Goal: Task Accomplishment & Management: Use online tool/utility

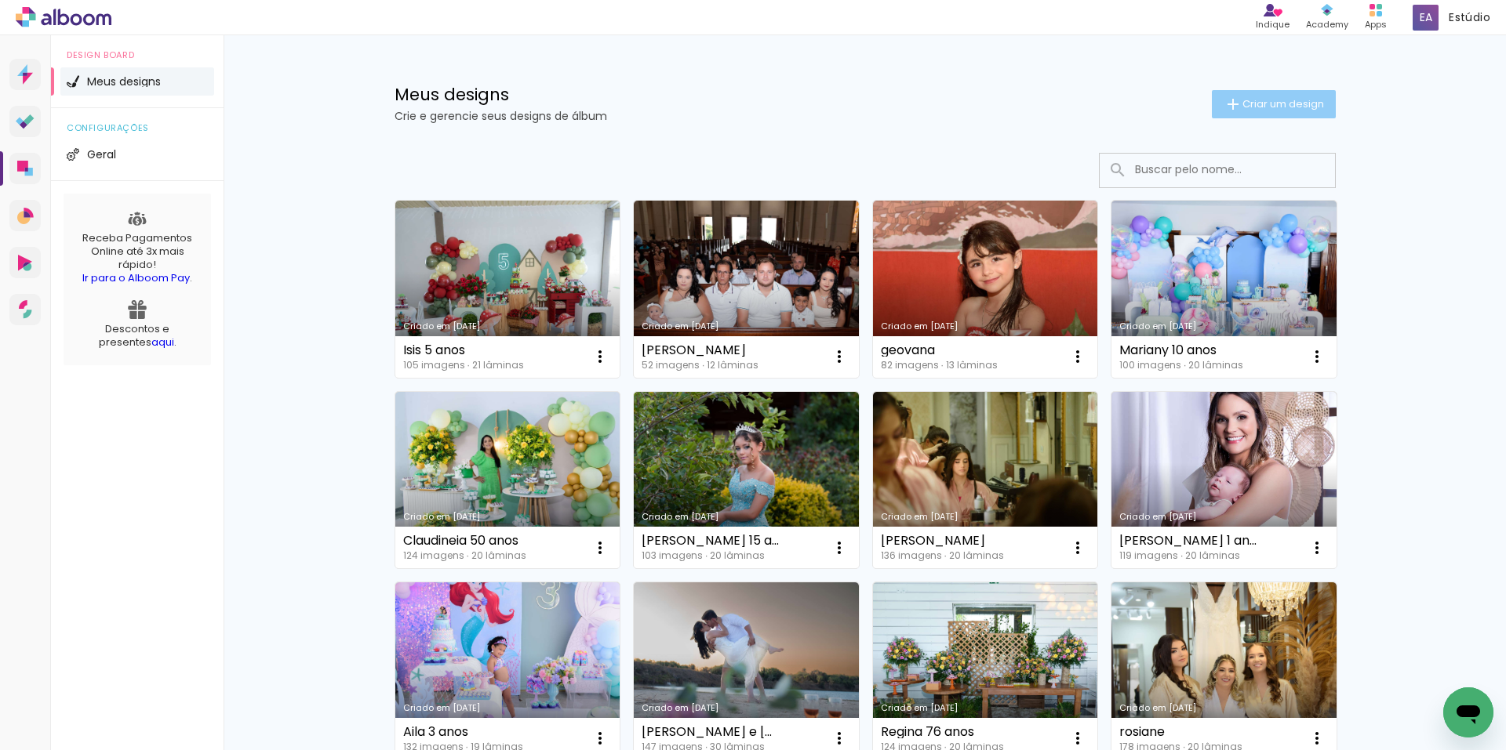
click at [1263, 109] on span "Criar um design" at bounding box center [1283, 104] width 82 height 10
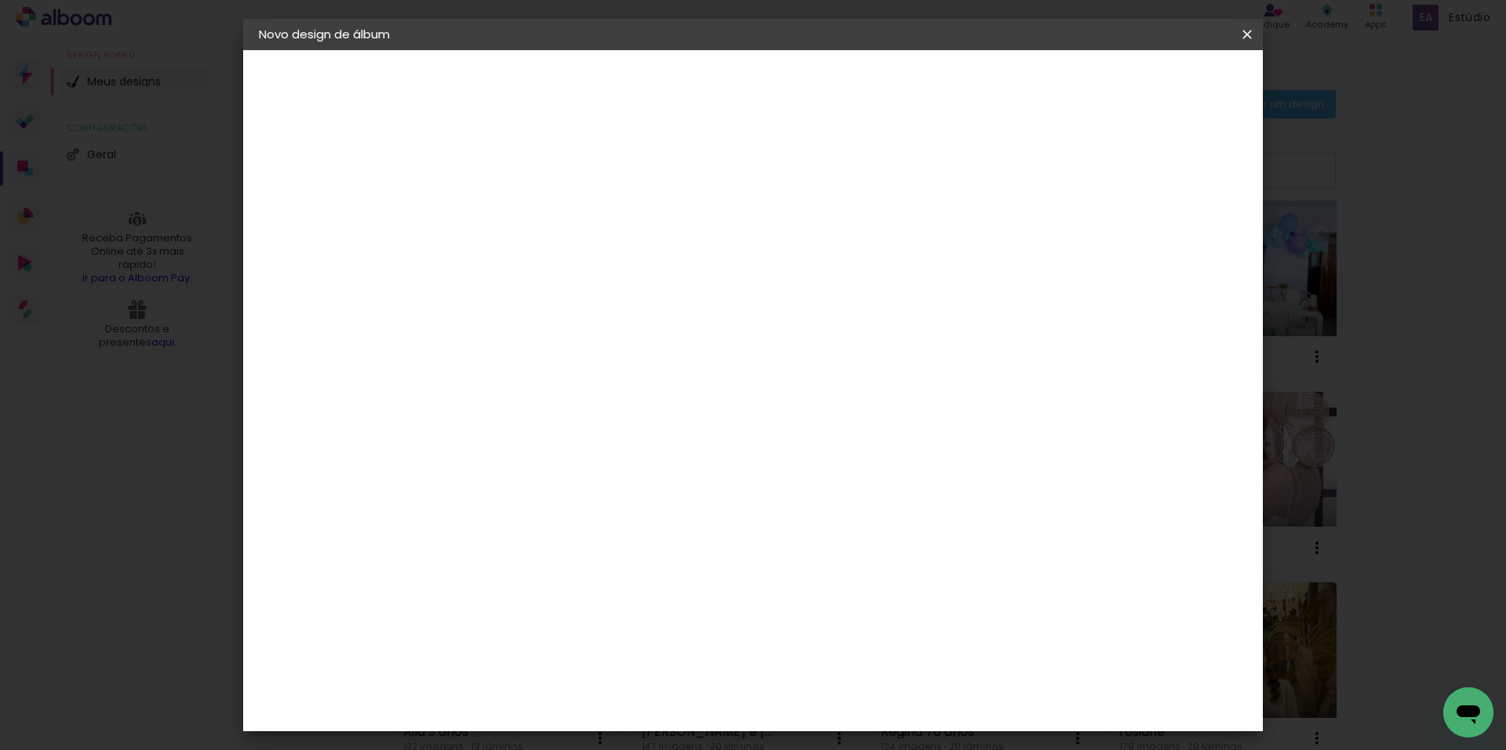
click at [515, 211] on input at bounding box center [515, 210] width 0 height 24
type input "Bella 4 anos"
type paper-input "Bella 4 anos"
click at [676, 94] on paper-button "Avançar" at bounding box center [637, 83] width 77 height 27
click at [554, 303] on input at bounding box center [555, 299] width 158 height 20
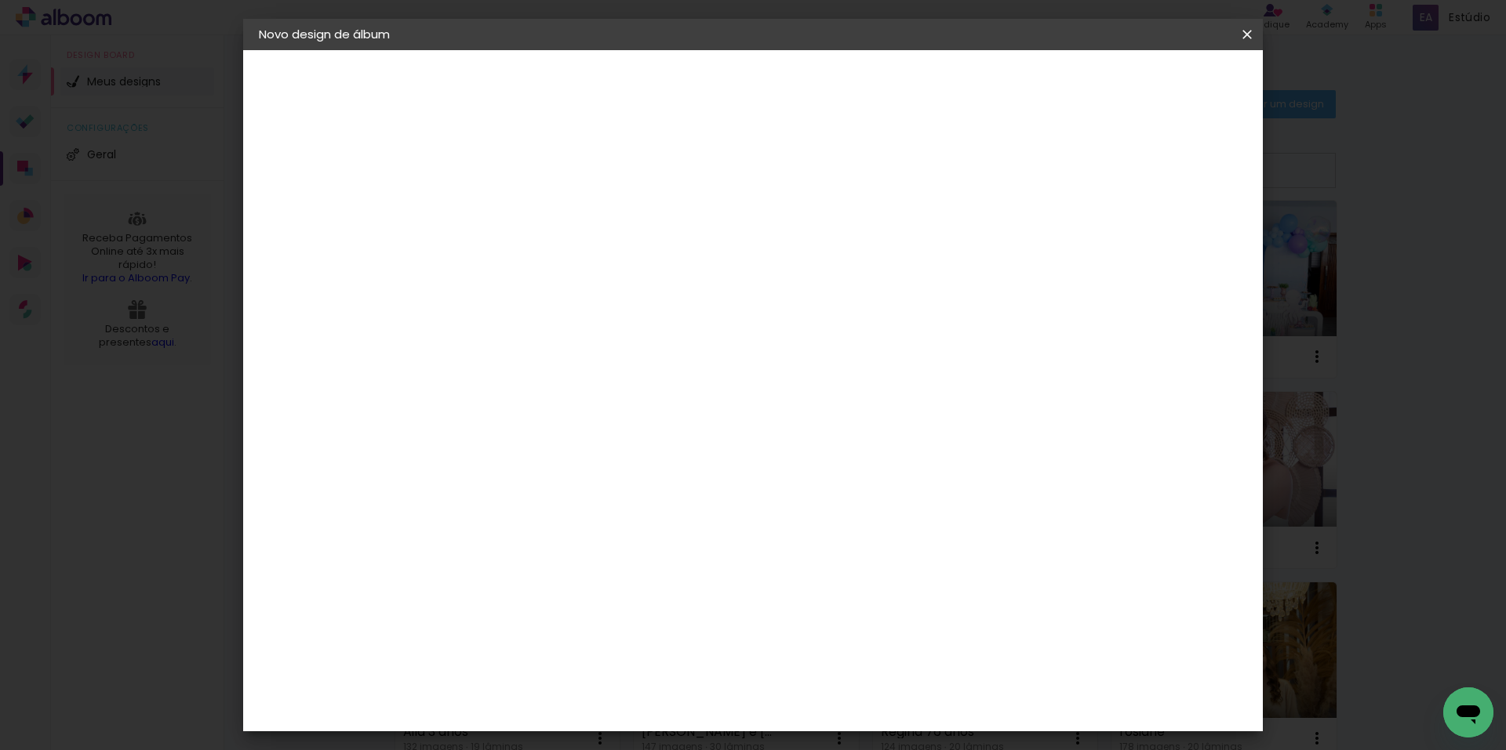
type input "inter"
type paper-input "inter"
click at [539, 354] on div "Inter Color" at bounding box center [522, 357] width 34 height 25
click at [0, 0] on slot "Avançar" at bounding box center [0, 0] width 0 height 0
click at [621, 612] on span "25 × 25" at bounding box center [584, 628] width 73 height 32
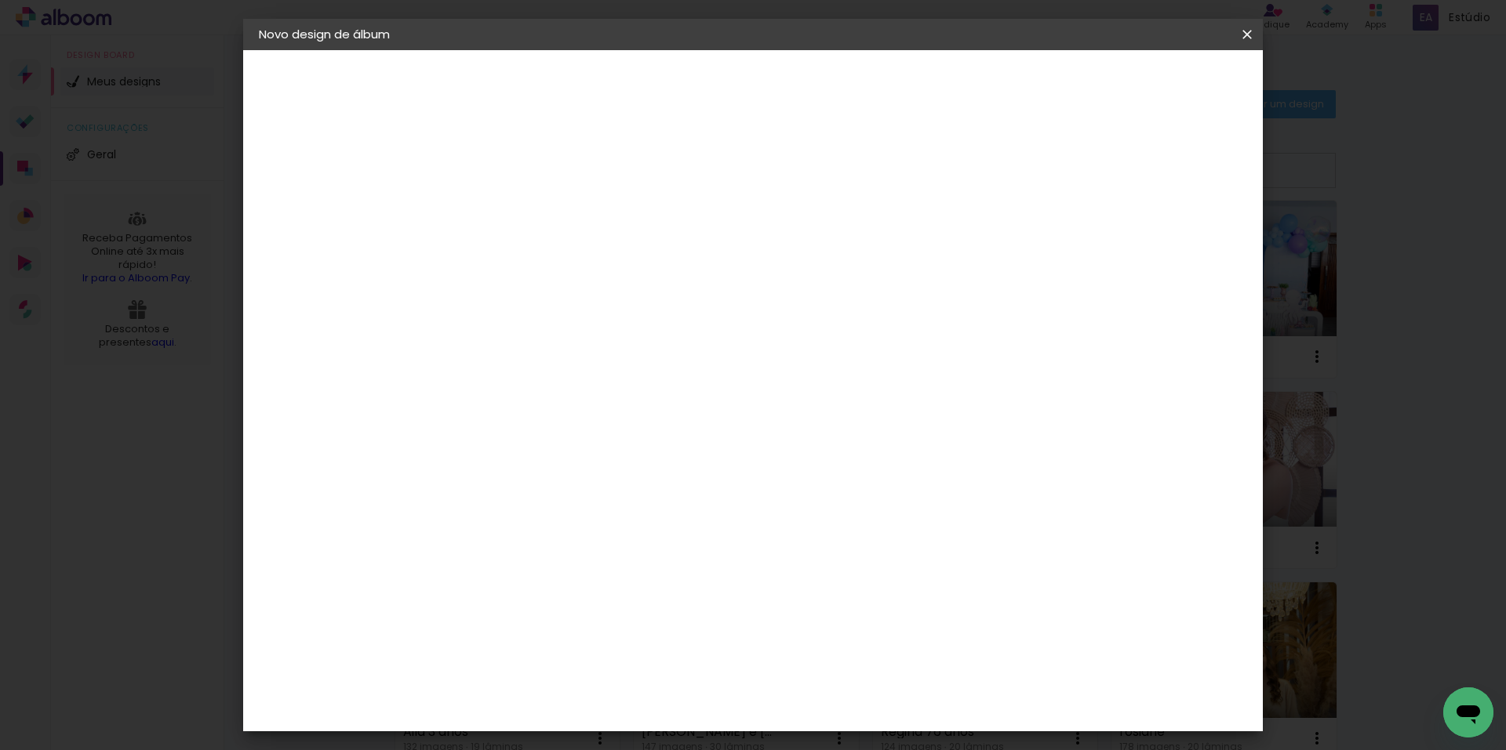
click at [794, 64] on header "Modelo Escolha o modelo do álbum. Voltar Avançar" at bounding box center [620, 96] width 347 height 93
click at [0, 0] on slot "Avançar" at bounding box center [0, 0] width 0 height 0
click at [1060, 176] on div at bounding box center [1053, 169] width 14 height 14
type paper-checkbox "on"
click at [1149, 84] on span "Iniciar design" at bounding box center [1112, 83] width 71 height 11
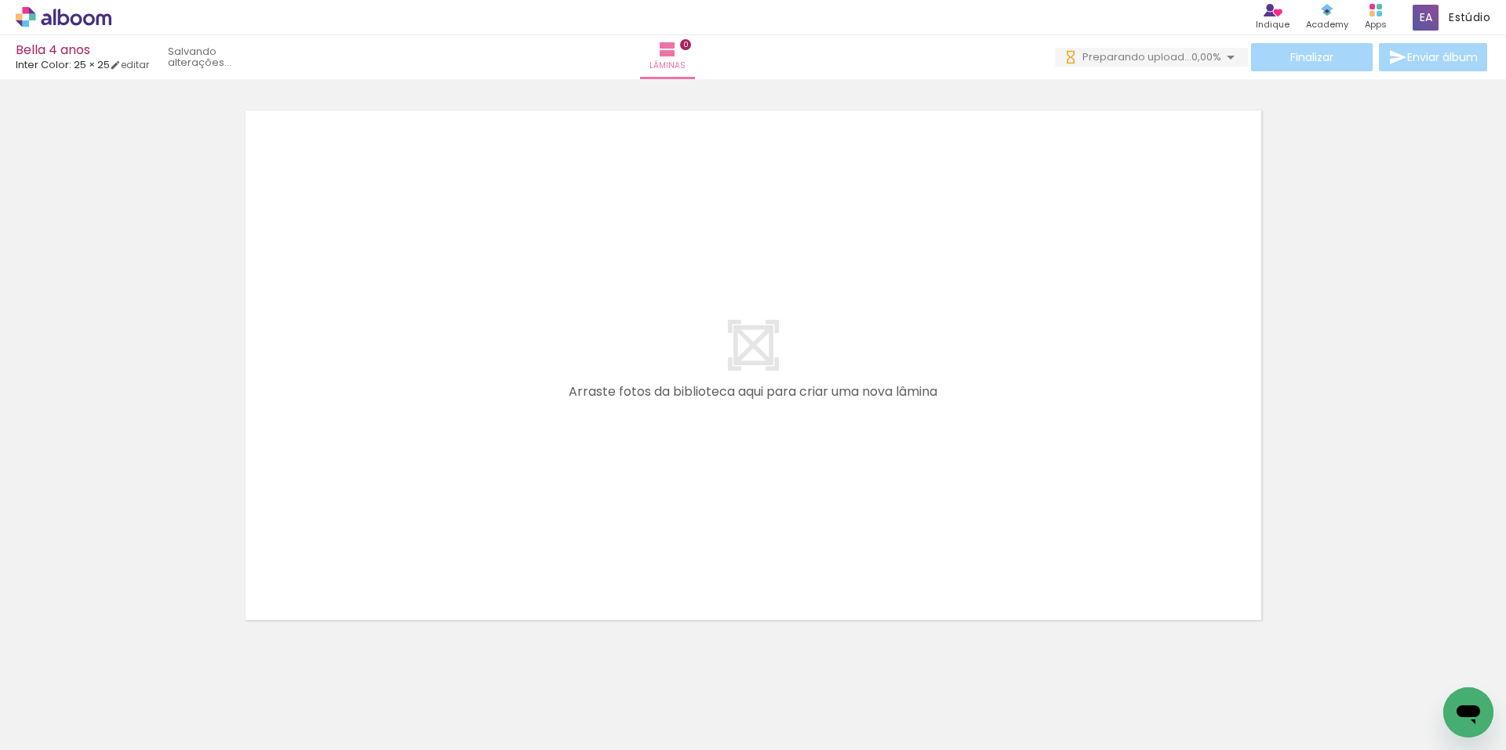
drag, startPoint x: 169, startPoint y: 703, endPoint x: 303, endPoint y: 651, distance: 144.0
click at [394, 460] on quentale-workspace at bounding box center [753, 375] width 1506 height 750
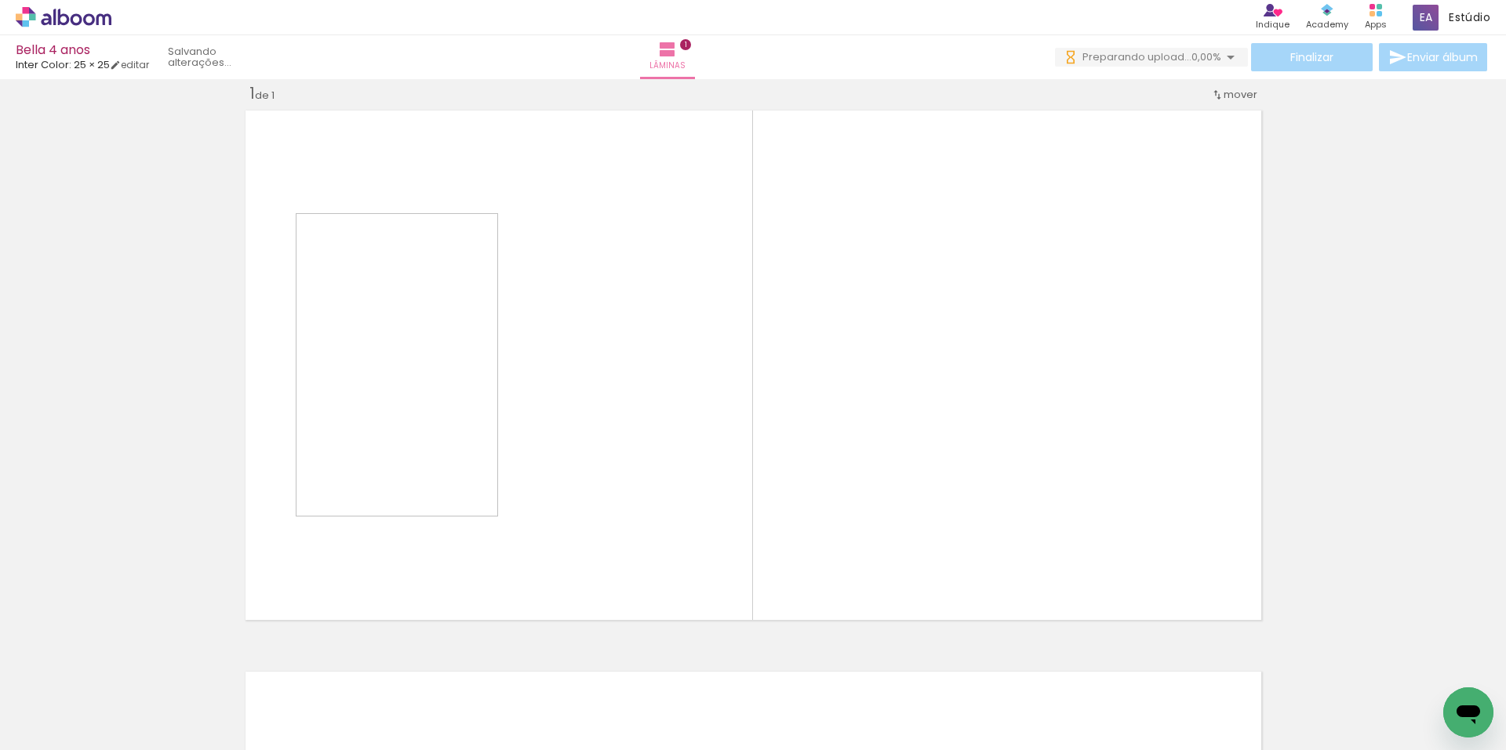
scroll to position [20, 0]
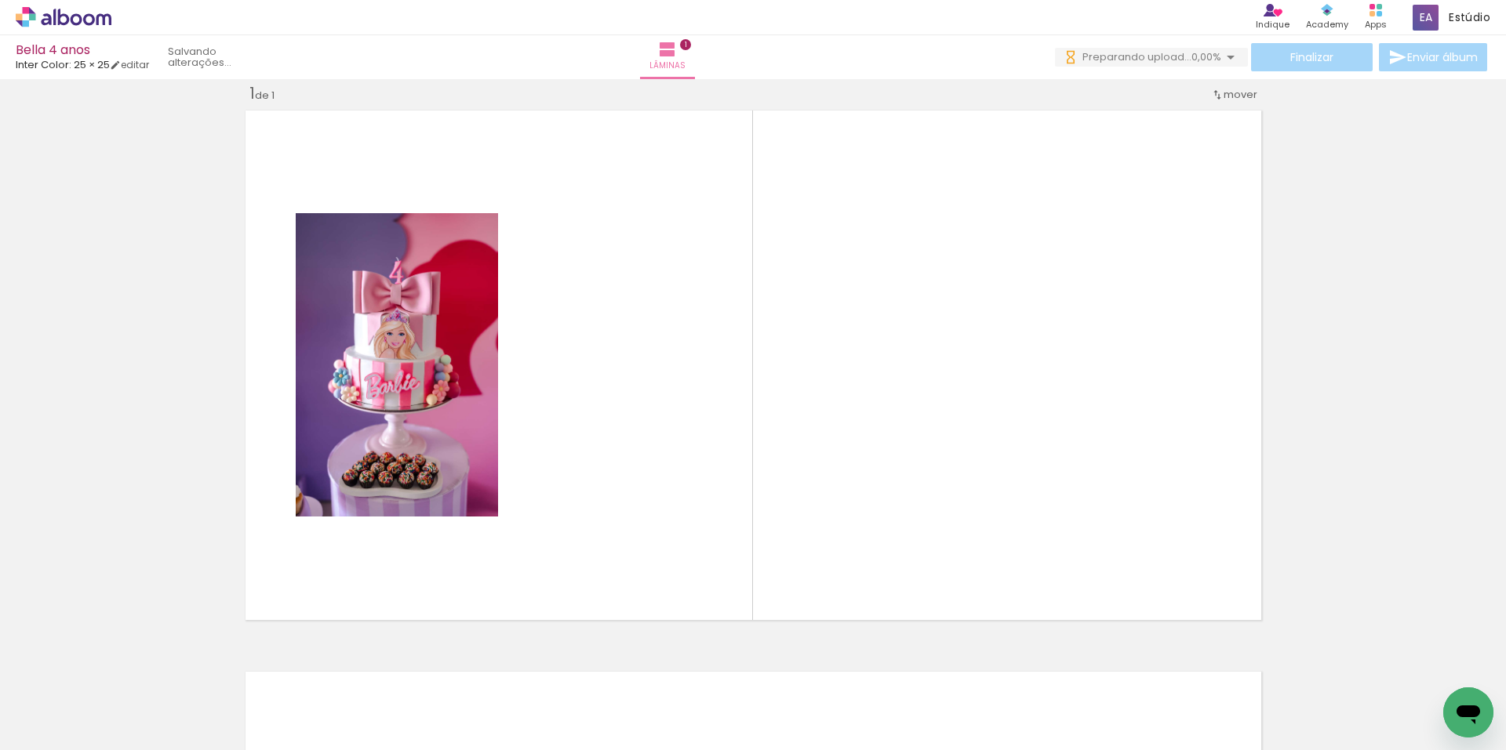
drag, startPoint x: 285, startPoint y: 694, endPoint x: 427, endPoint y: 483, distance: 254.2
click at [413, 494] on quentale-workspace at bounding box center [753, 375] width 1506 height 750
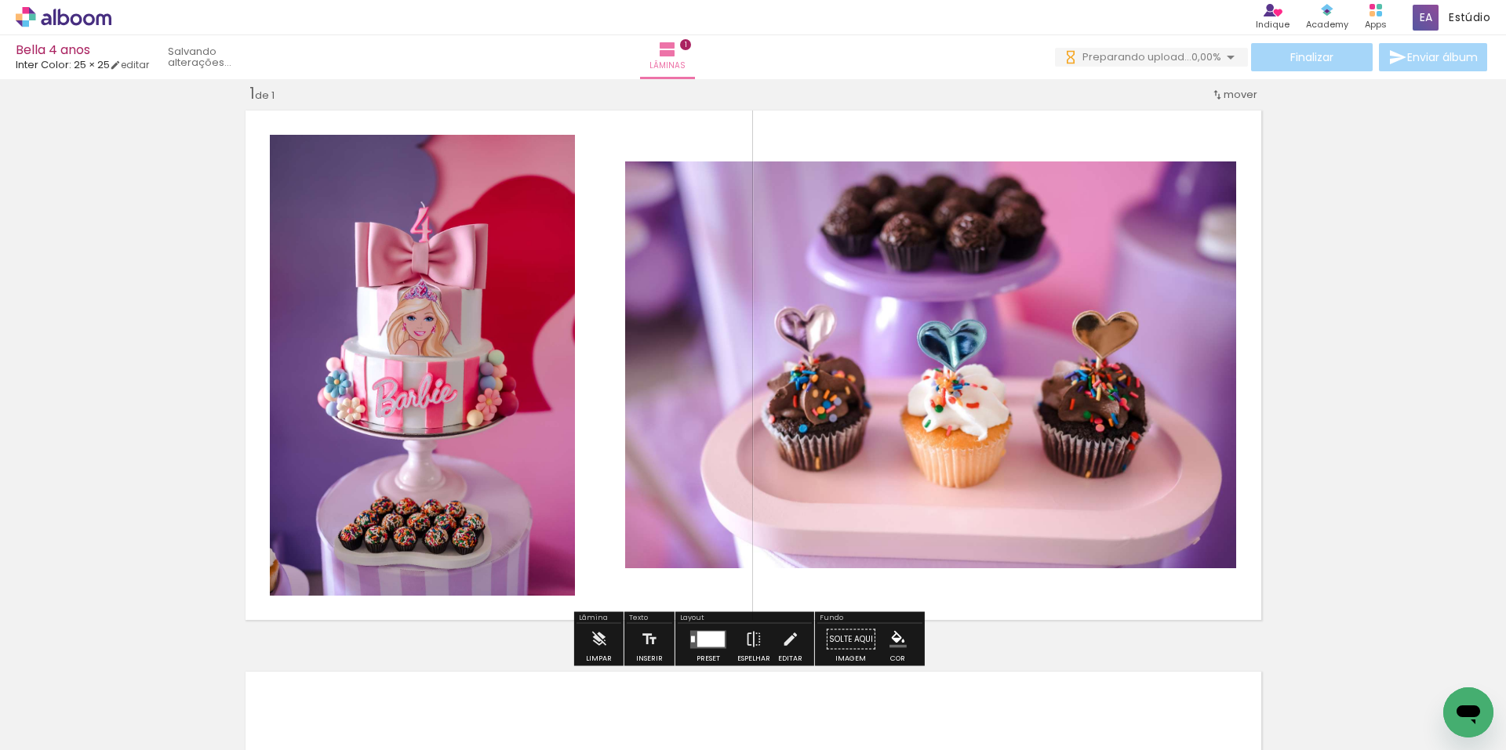
drag, startPoint x: 351, startPoint y: 693, endPoint x: 441, endPoint y: 513, distance: 201.3
click at [415, 561] on quentale-workspace at bounding box center [753, 375] width 1506 height 750
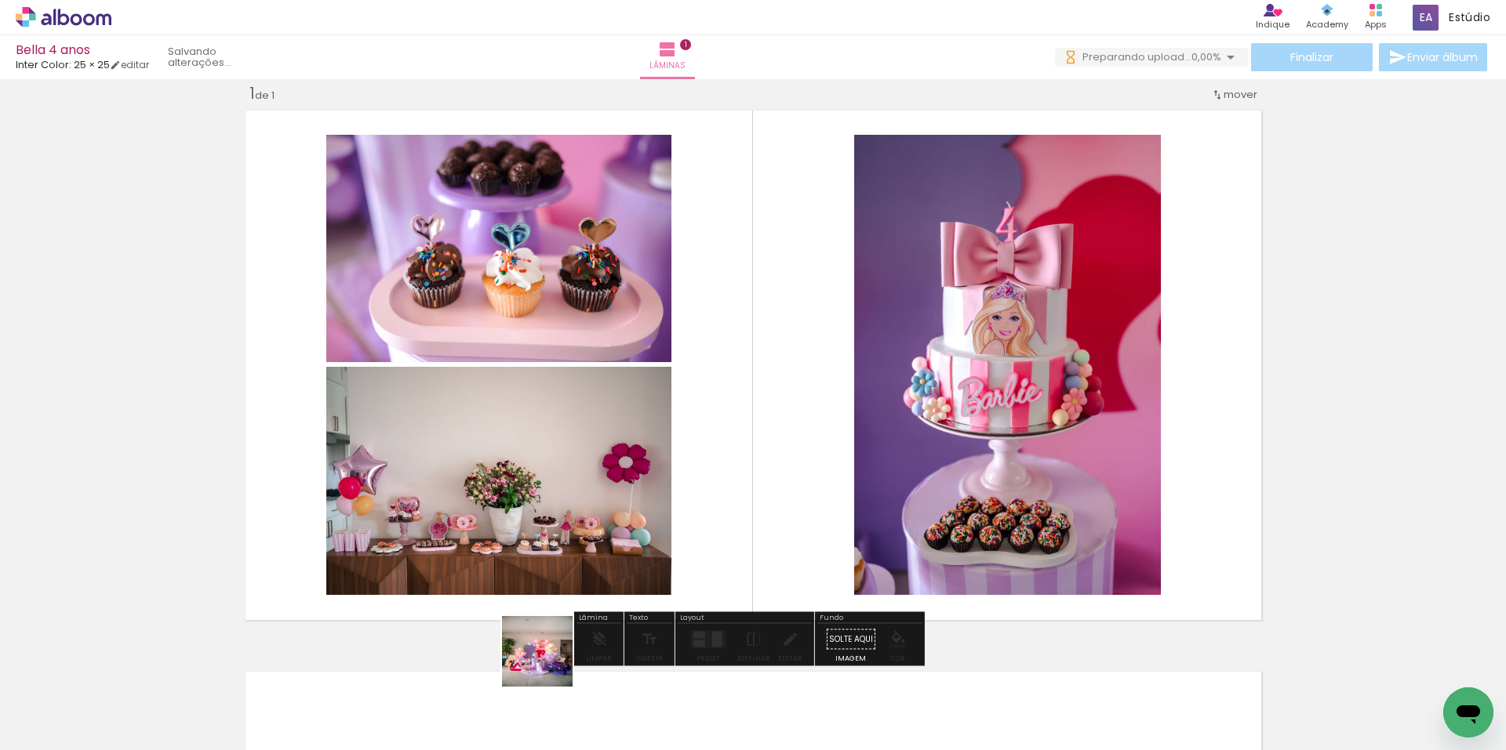
drag, startPoint x: 549, startPoint y: 663, endPoint x: 592, endPoint y: 695, distance: 53.3
click at [620, 583] on quentale-workspace at bounding box center [753, 375] width 1506 height 750
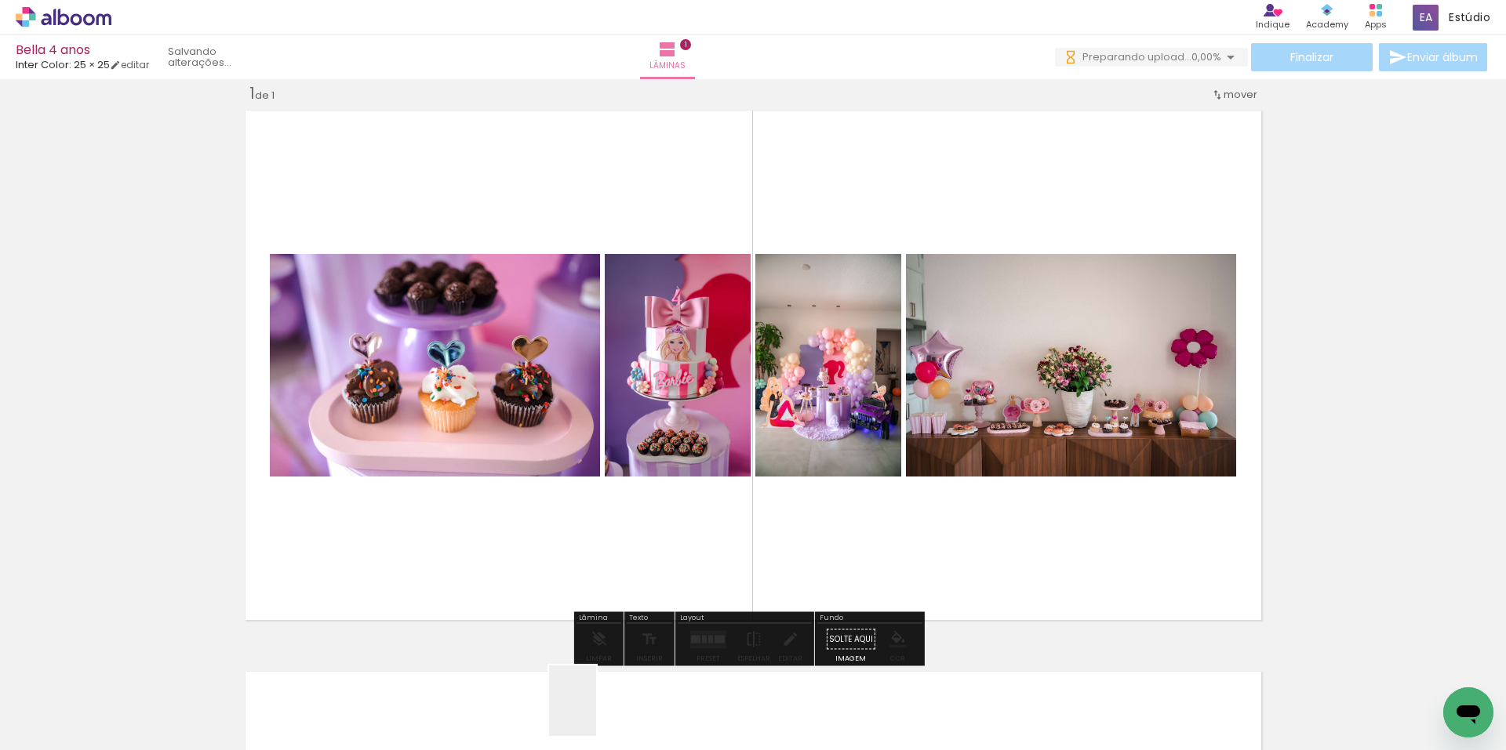
drag, startPoint x: 596, startPoint y: 713, endPoint x: 766, endPoint y: 506, distance: 268.0
click at [728, 544] on quentale-workspace at bounding box center [753, 375] width 1506 height 750
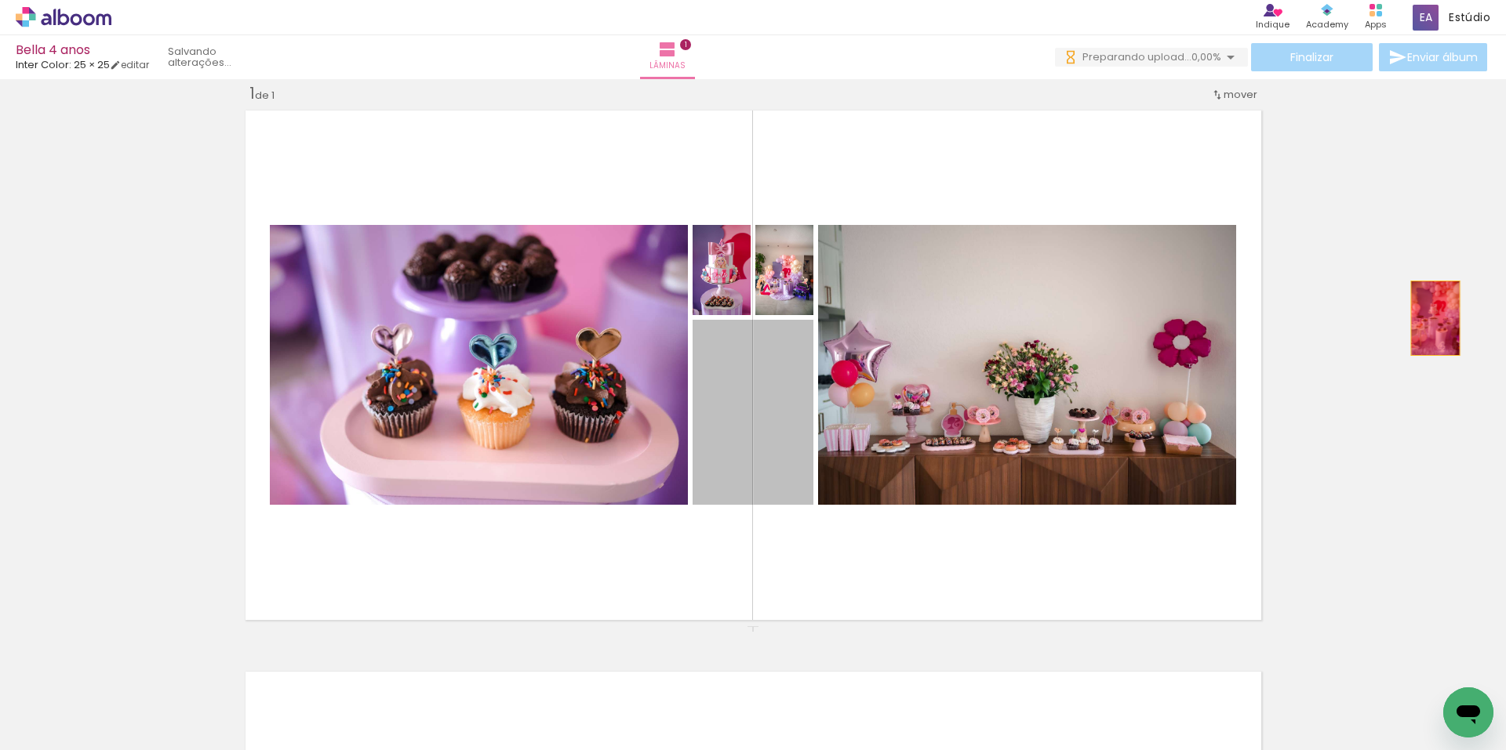
drag, startPoint x: 777, startPoint y: 405, endPoint x: 1423, endPoint y: 318, distance: 651.9
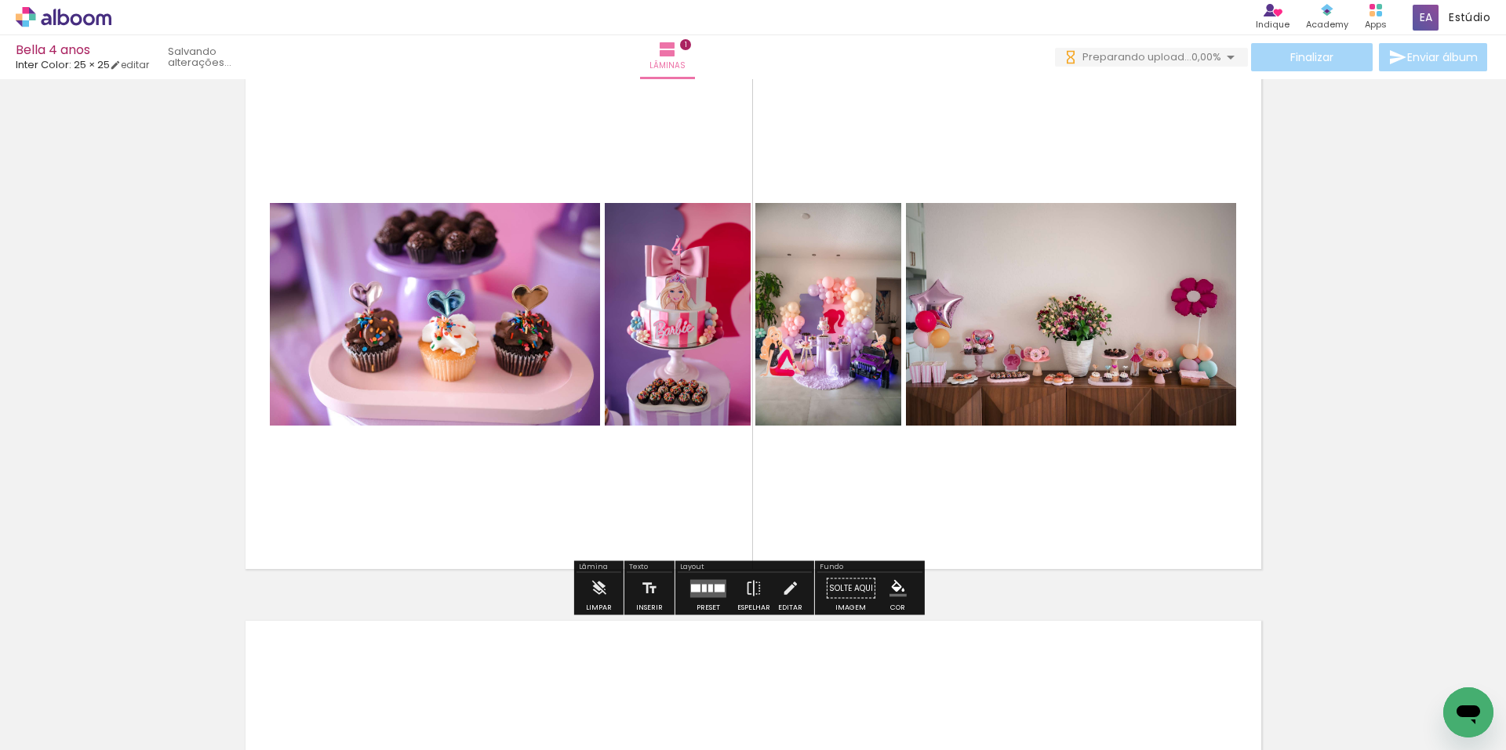
scroll to position [99, 0]
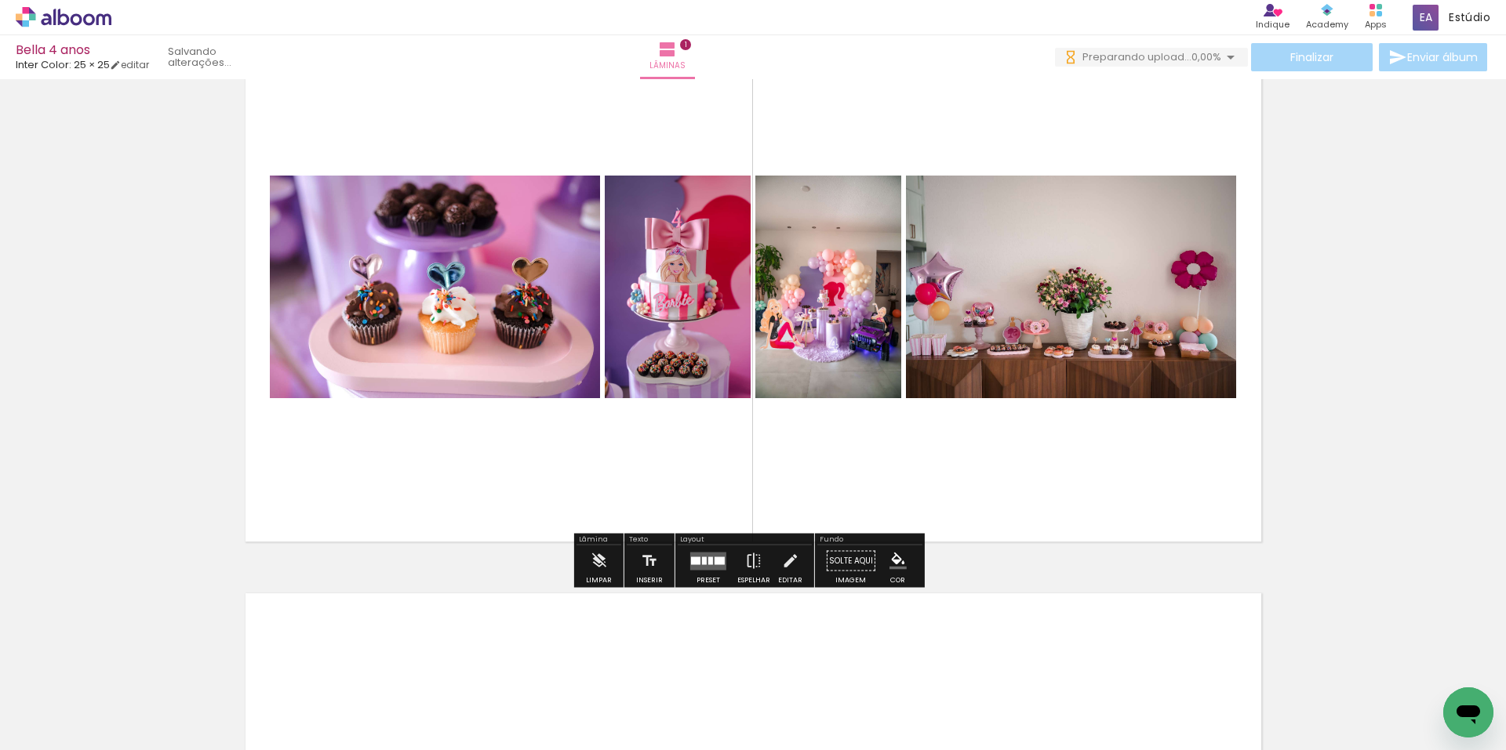
click at [706, 566] on quentale-layouter at bounding box center [708, 561] width 36 height 18
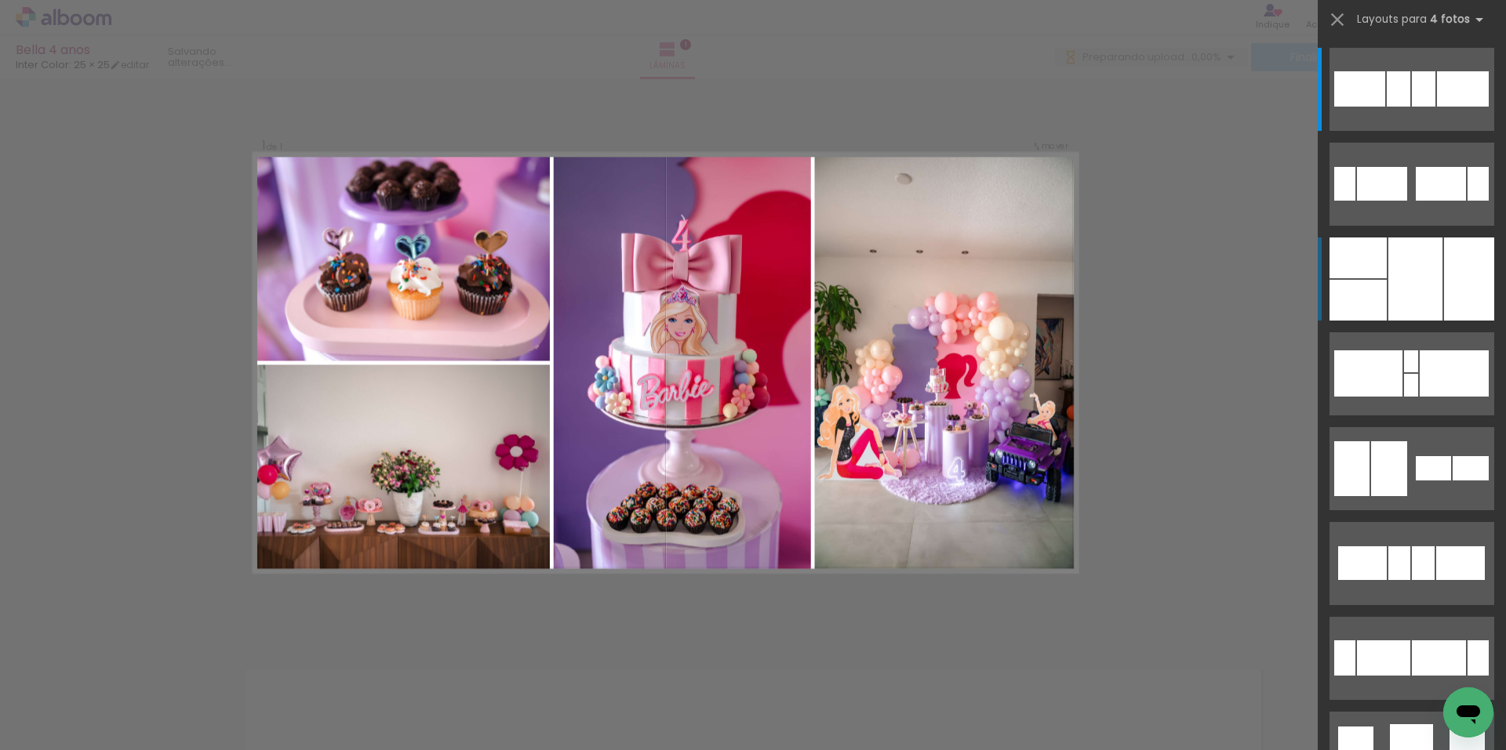
scroll to position [20, 0]
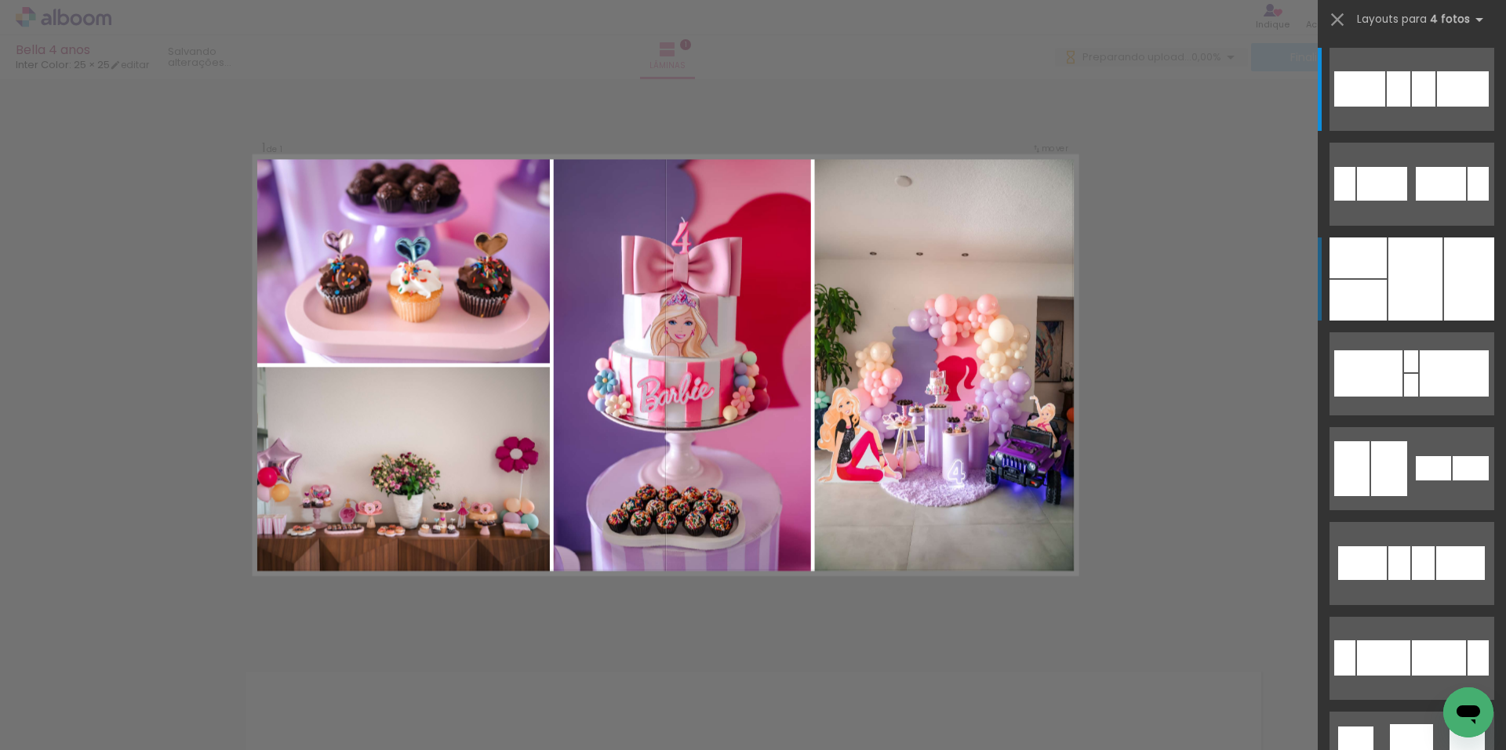
click at [1410, 267] on div at bounding box center [1415, 279] width 54 height 83
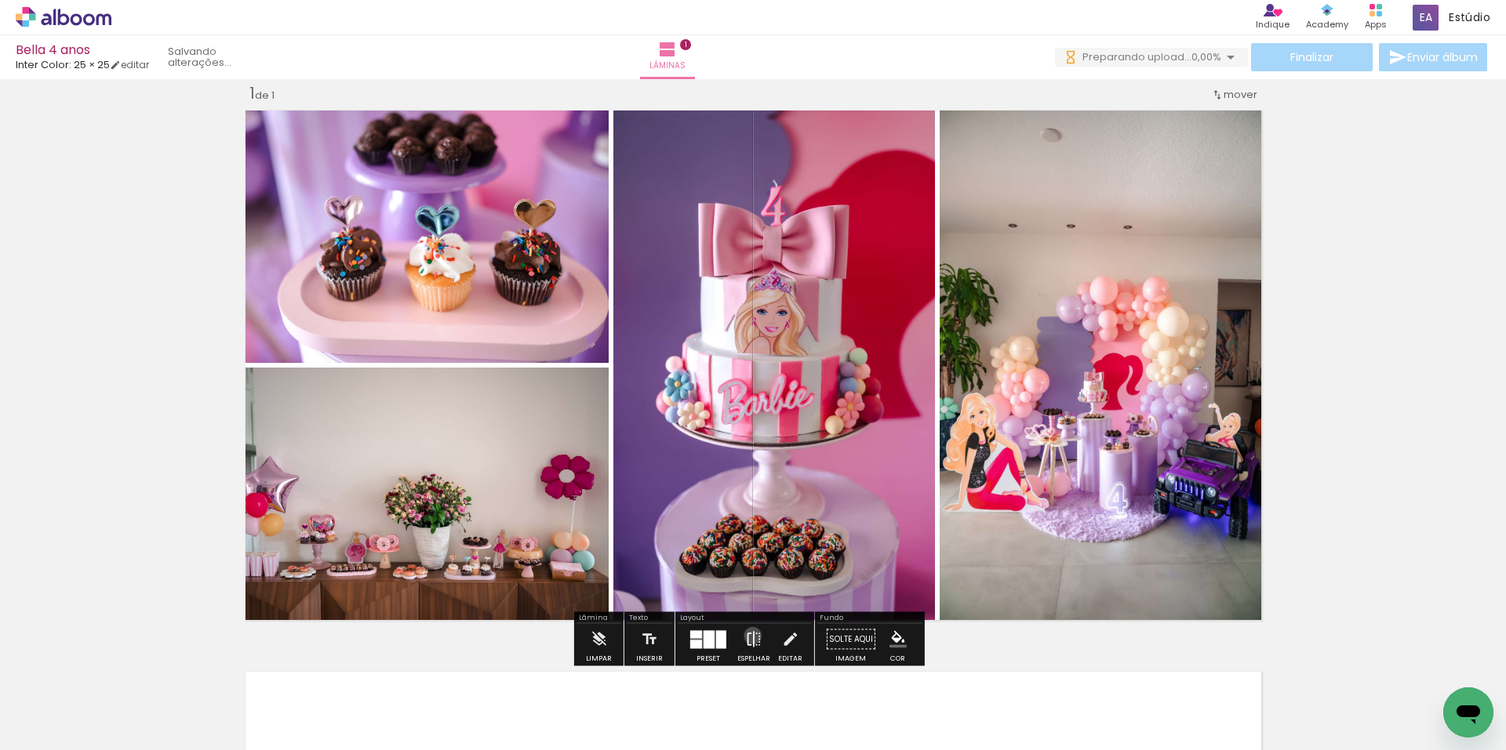
click at [749, 636] on iron-icon at bounding box center [753, 639] width 17 height 31
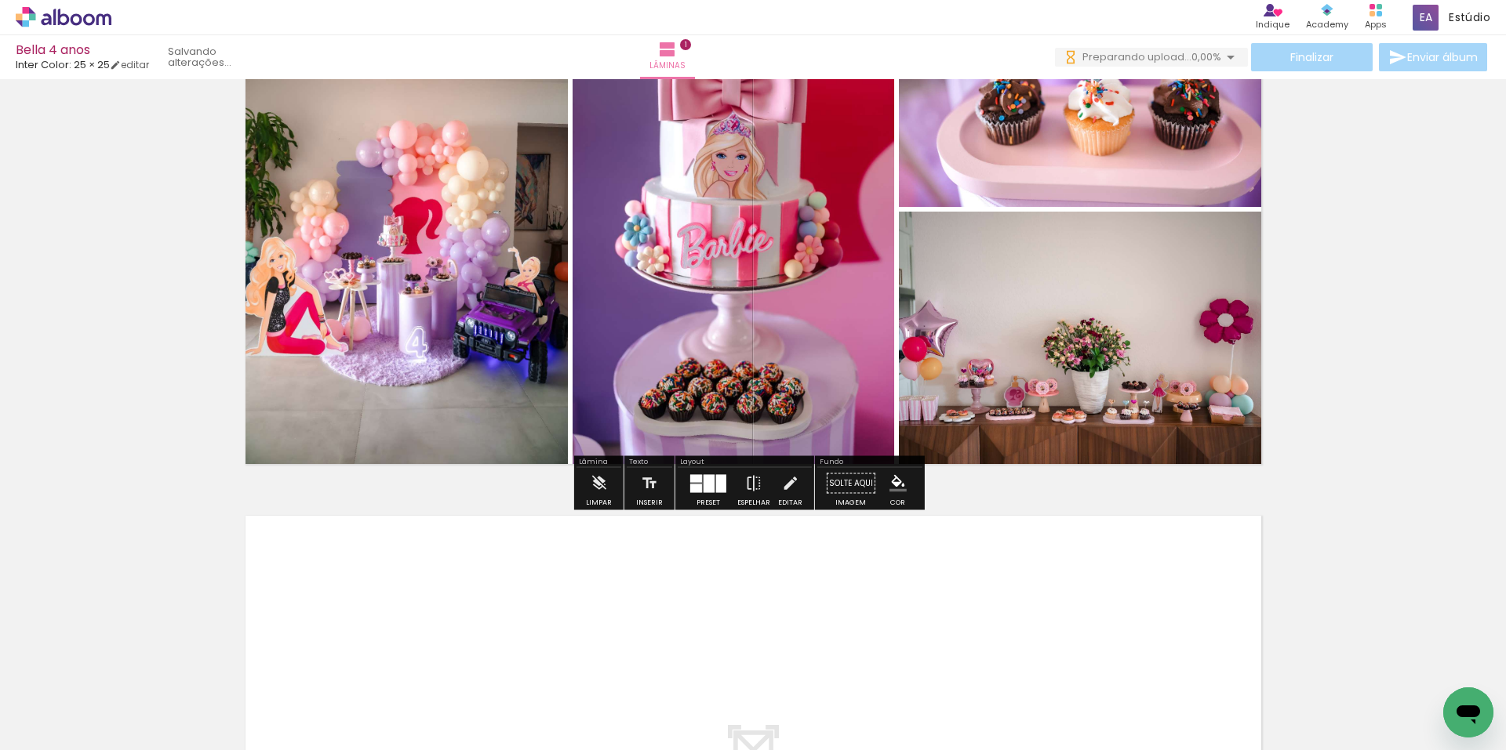
scroll to position [177, 0]
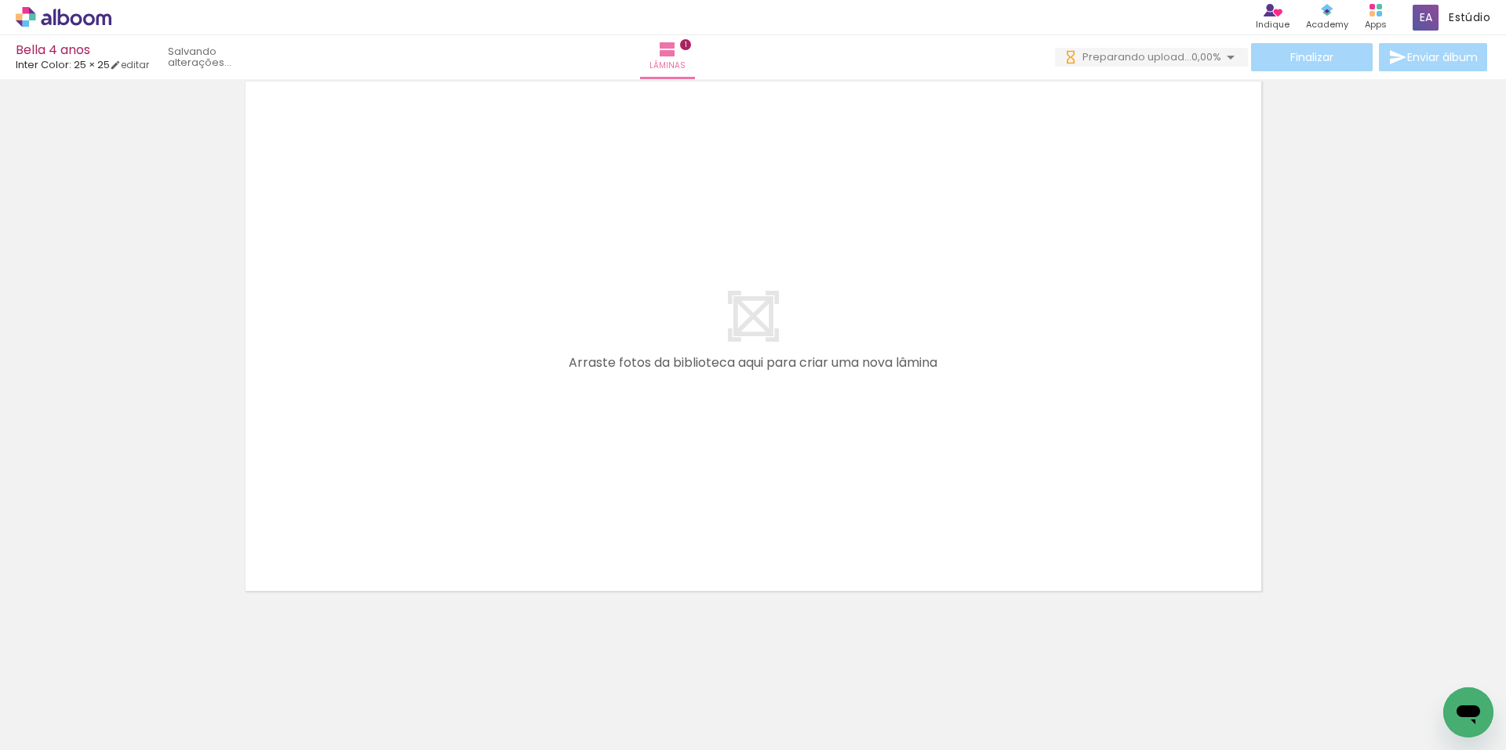
drag, startPoint x: 602, startPoint y: 699, endPoint x: 721, endPoint y: 521, distance: 213.1
click at [712, 434] on quentale-workspace at bounding box center [753, 375] width 1506 height 750
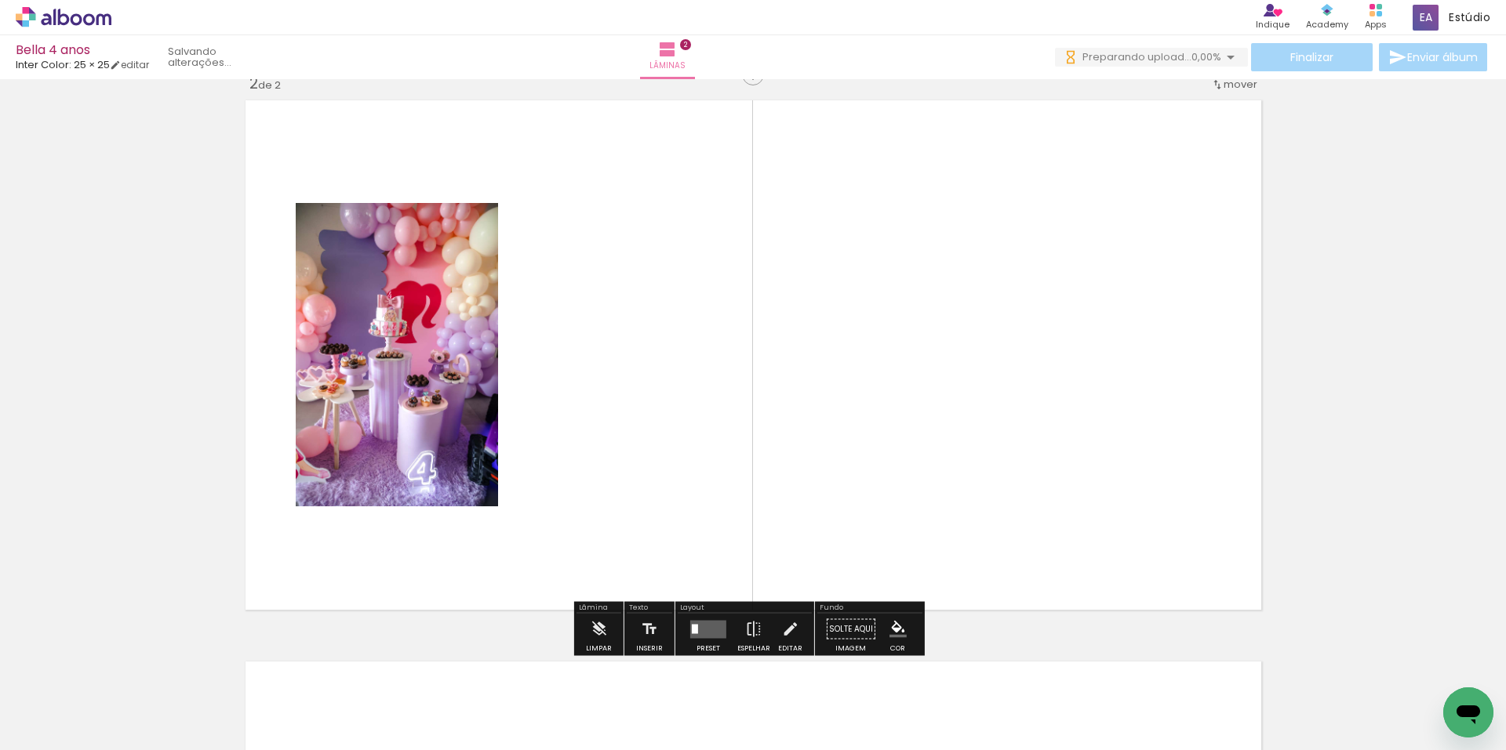
scroll to position [582, 0]
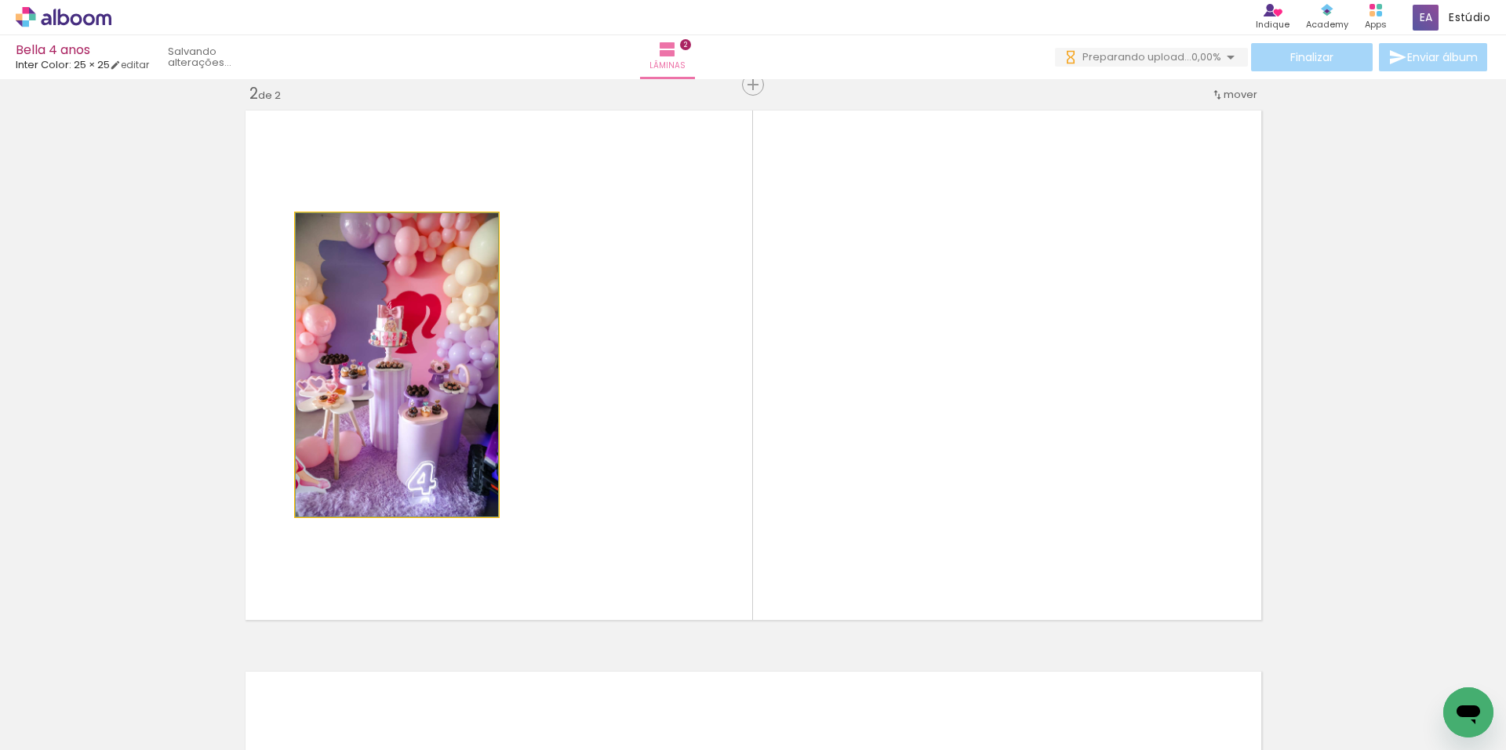
drag, startPoint x: 460, startPoint y: 404, endPoint x: 51, endPoint y: 407, distance: 408.6
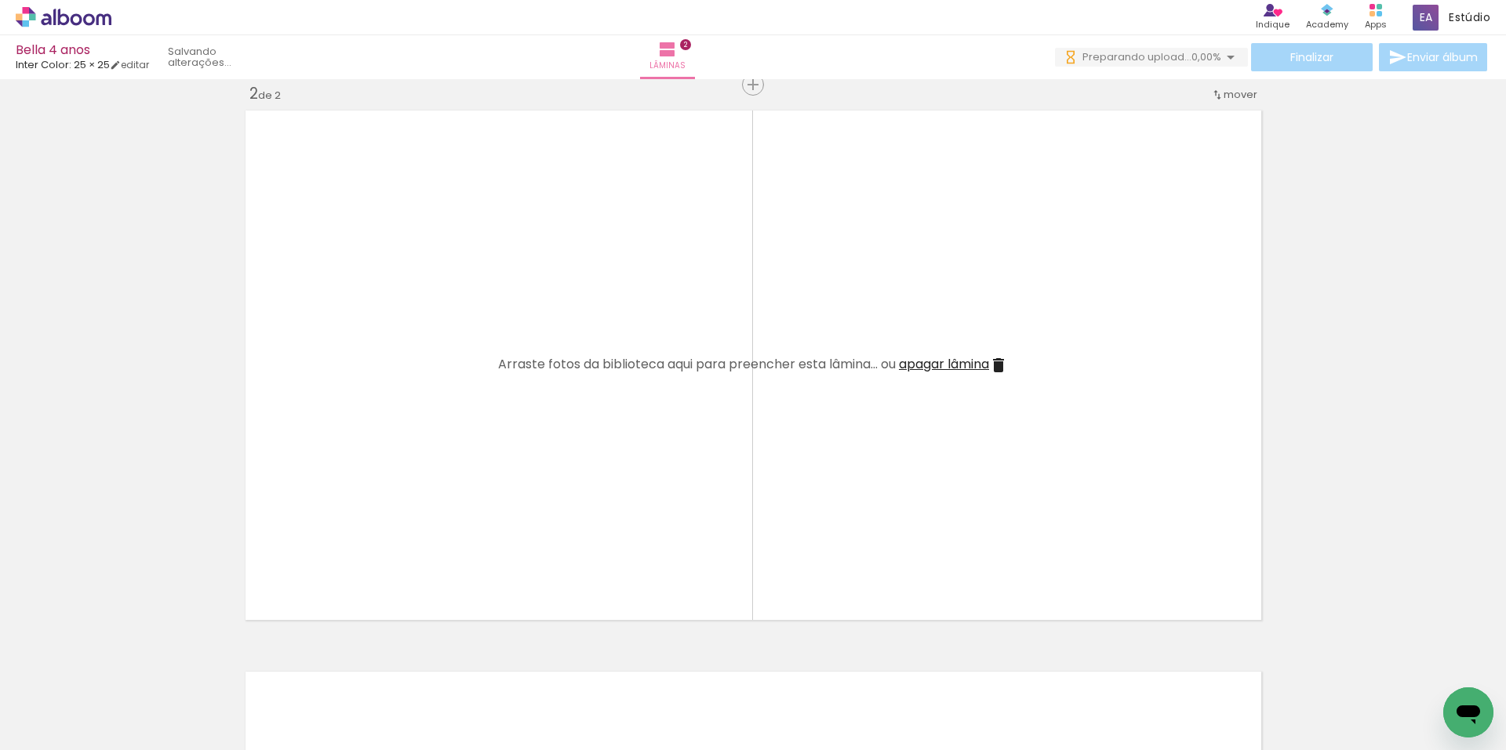
drag, startPoint x: 687, startPoint y: 543, endPoint x: 748, endPoint y: 569, distance: 66.4
click at [688, 494] on quentale-workspace at bounding box center [753, 375] width 1506 height 750
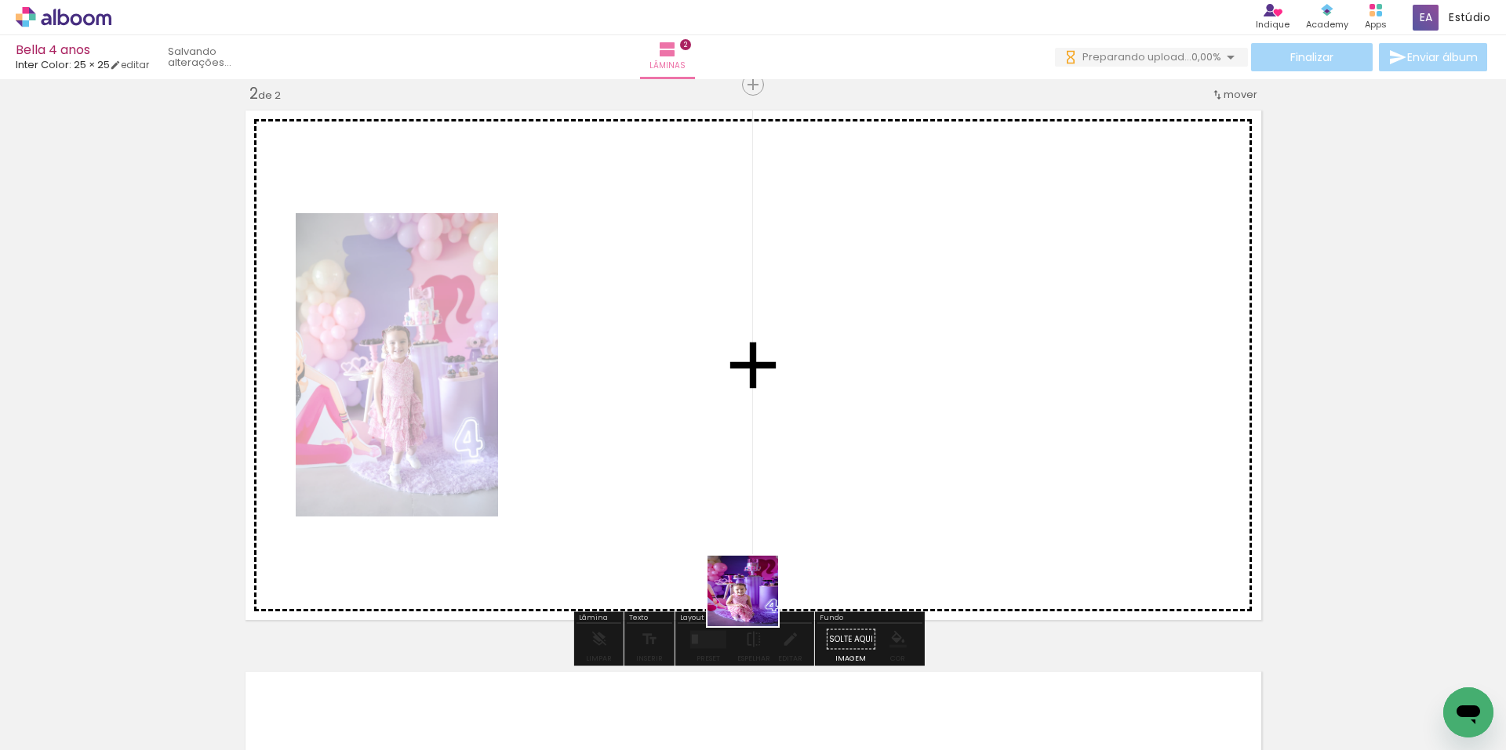
drag, startPoint x: 754, startPoint y: 603, endPoint x: 826, endPoint y: 627, distance: 75.4
click at [720, 467] on quentale-workspace at bounding box center [753, 375] width 1506 height 750
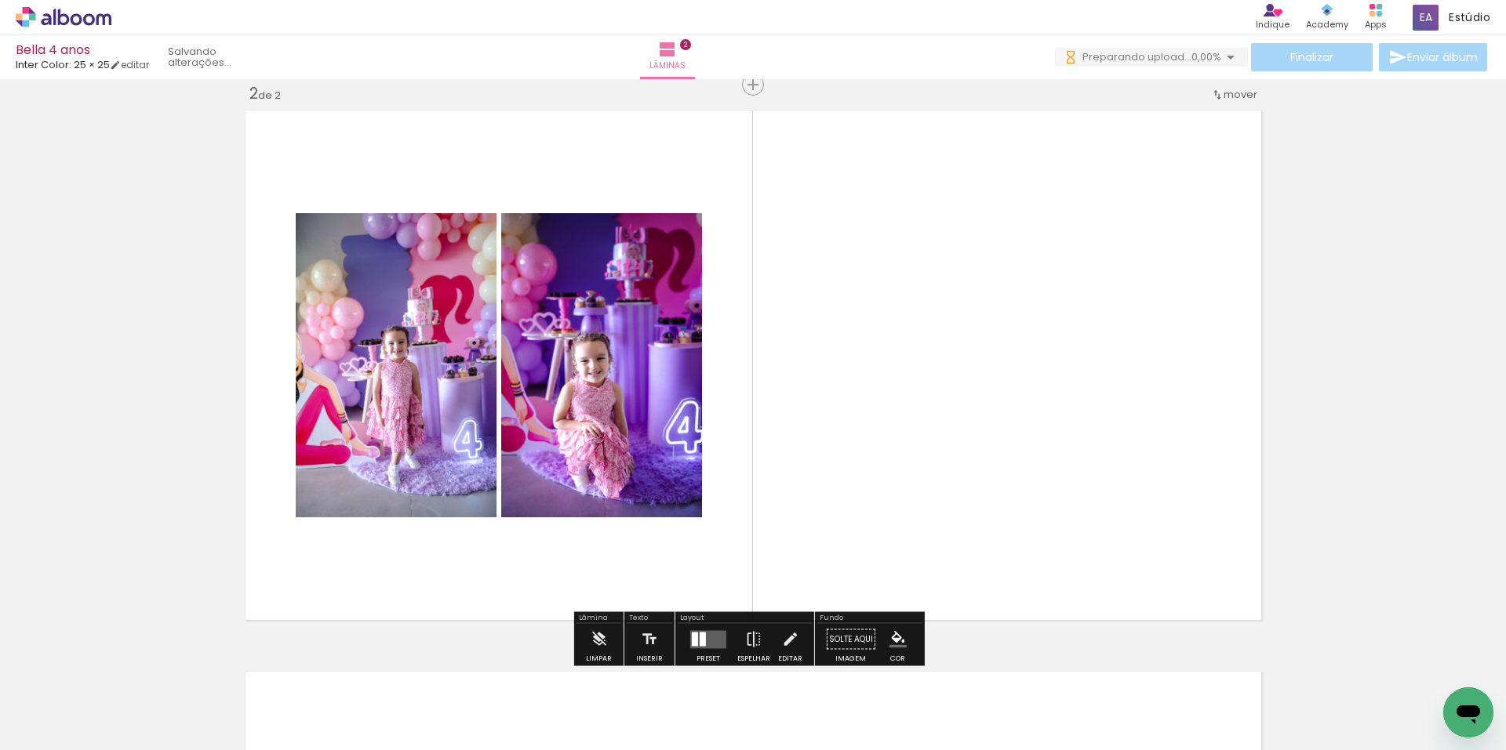
drag, startPoint x: 857, startPoint y: 666, endPoint x: 839, endPoint y: 527, distance: 140.0
click at [821, 554] on quentale-workspace at bounding box center [753, 375] width 1506 height 750
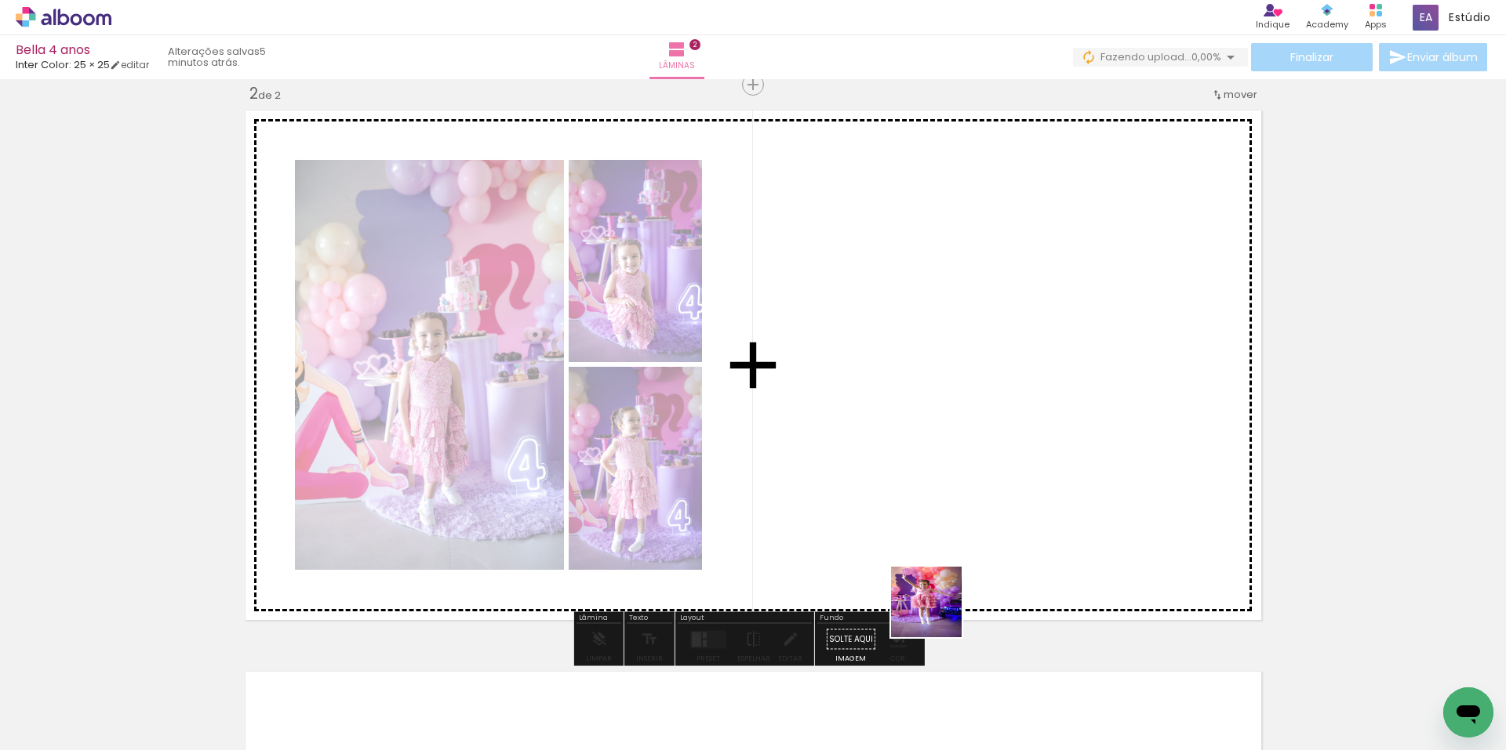
drag, startPoint x: 950, startPoint y: 682, endPoint x: 1037, endPoint y: 688, distance: 87.2
click at [935, 563] on quentale-workspace at bounding box center [753, 375] width 1506 height 750
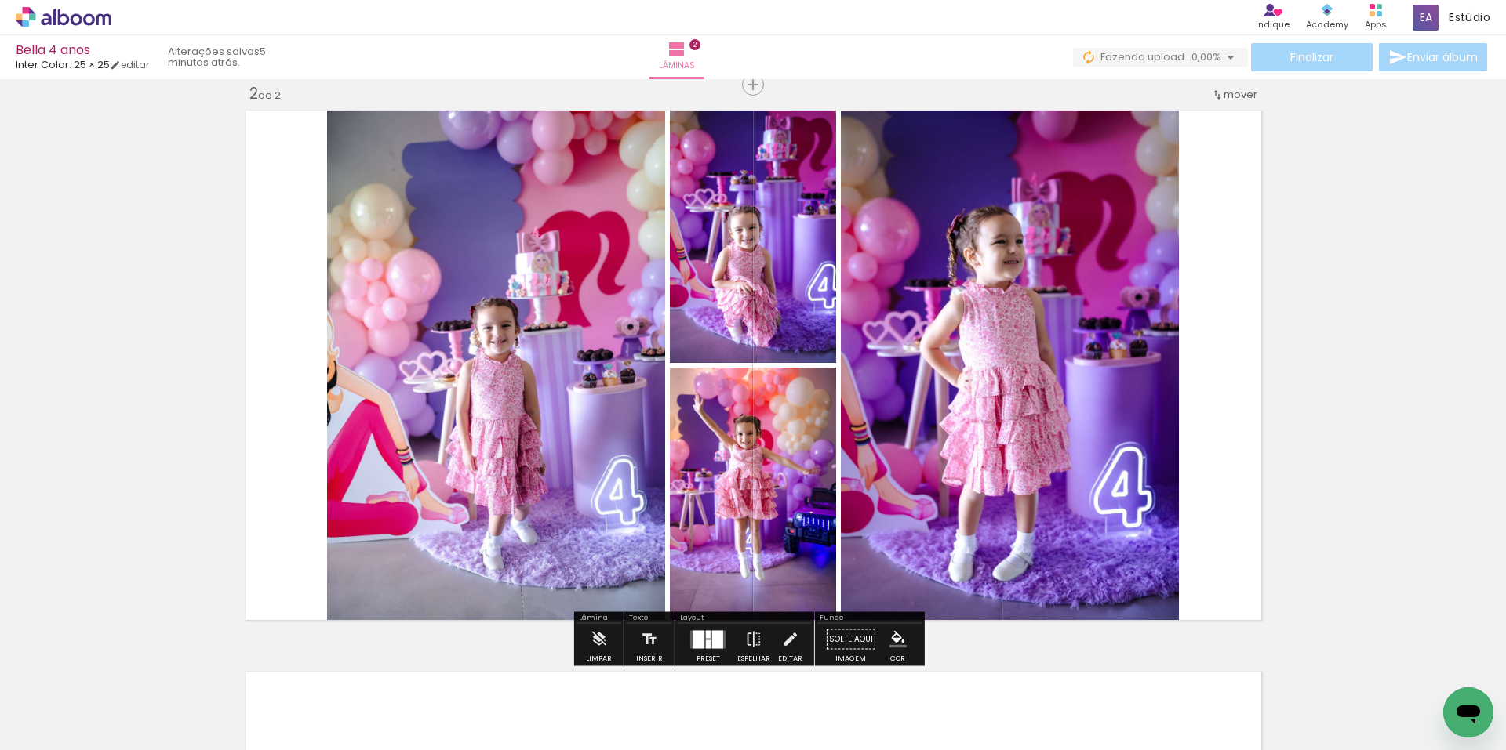
click at [1009, 588] on quentale-workspace at bounding box center [753, 375] width 1506 height 750
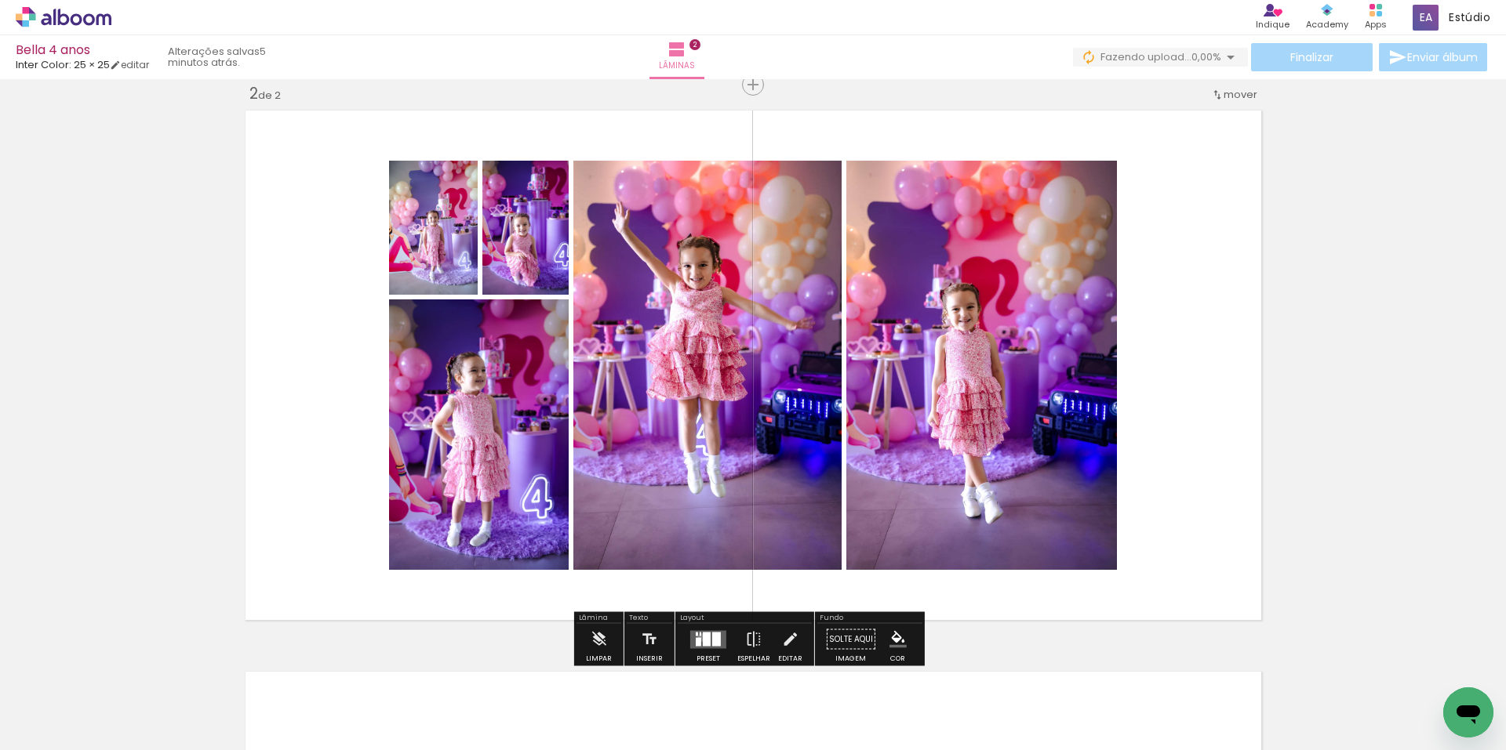
click at [698, 638] on quentale-layouter at bounding box center [708, 639] width 36 height 18
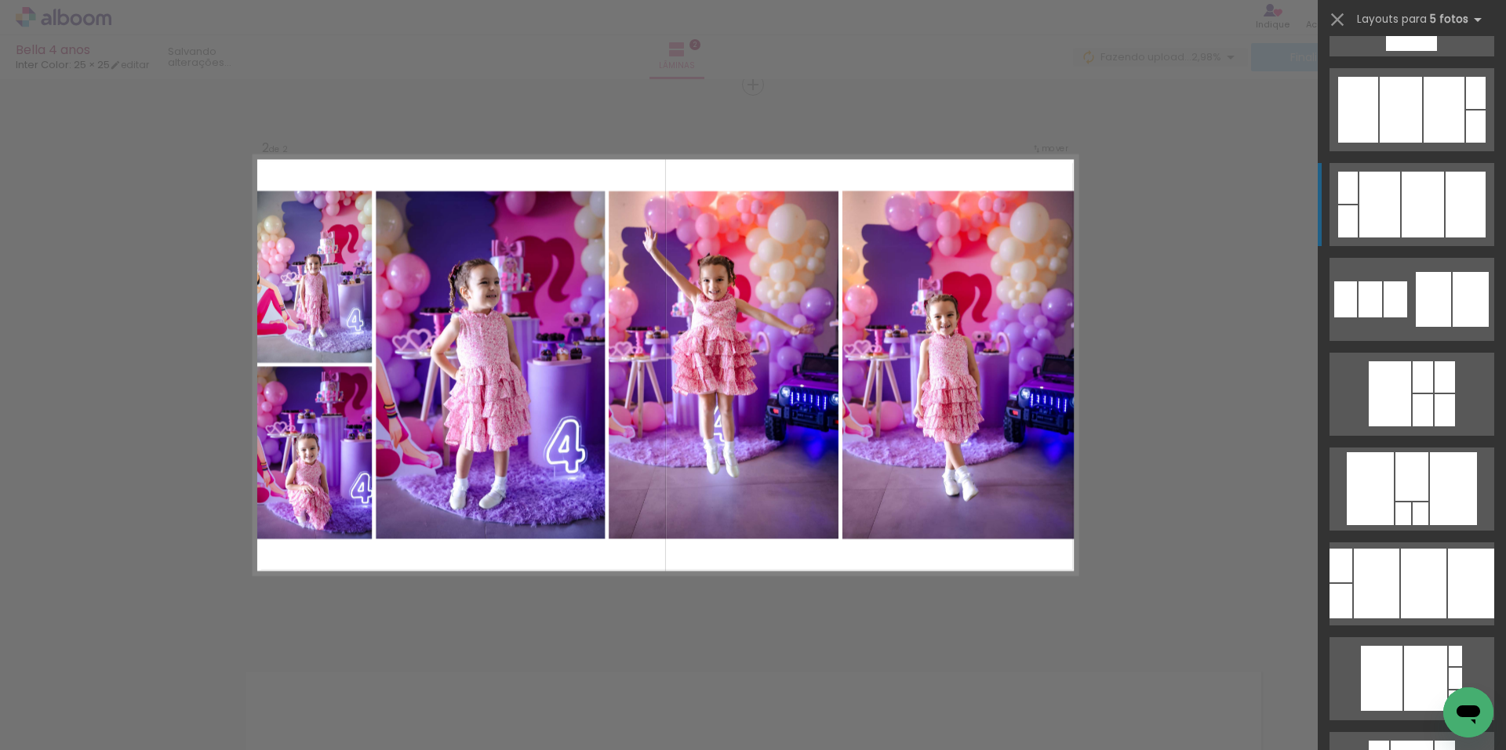
scroll to position [1882, 0]
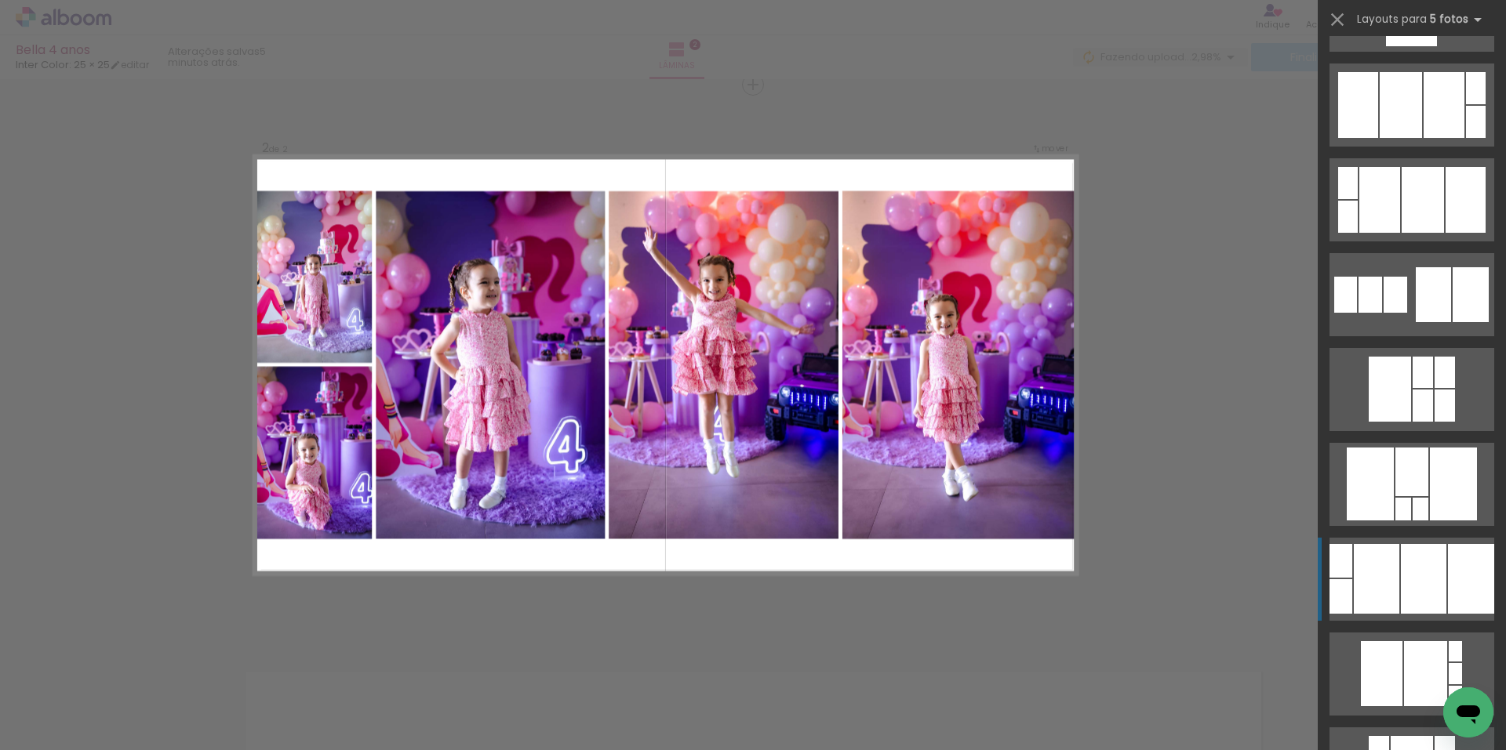
click at [1413, 233] on div at bounding box center [1422, 200] width 42 height 66
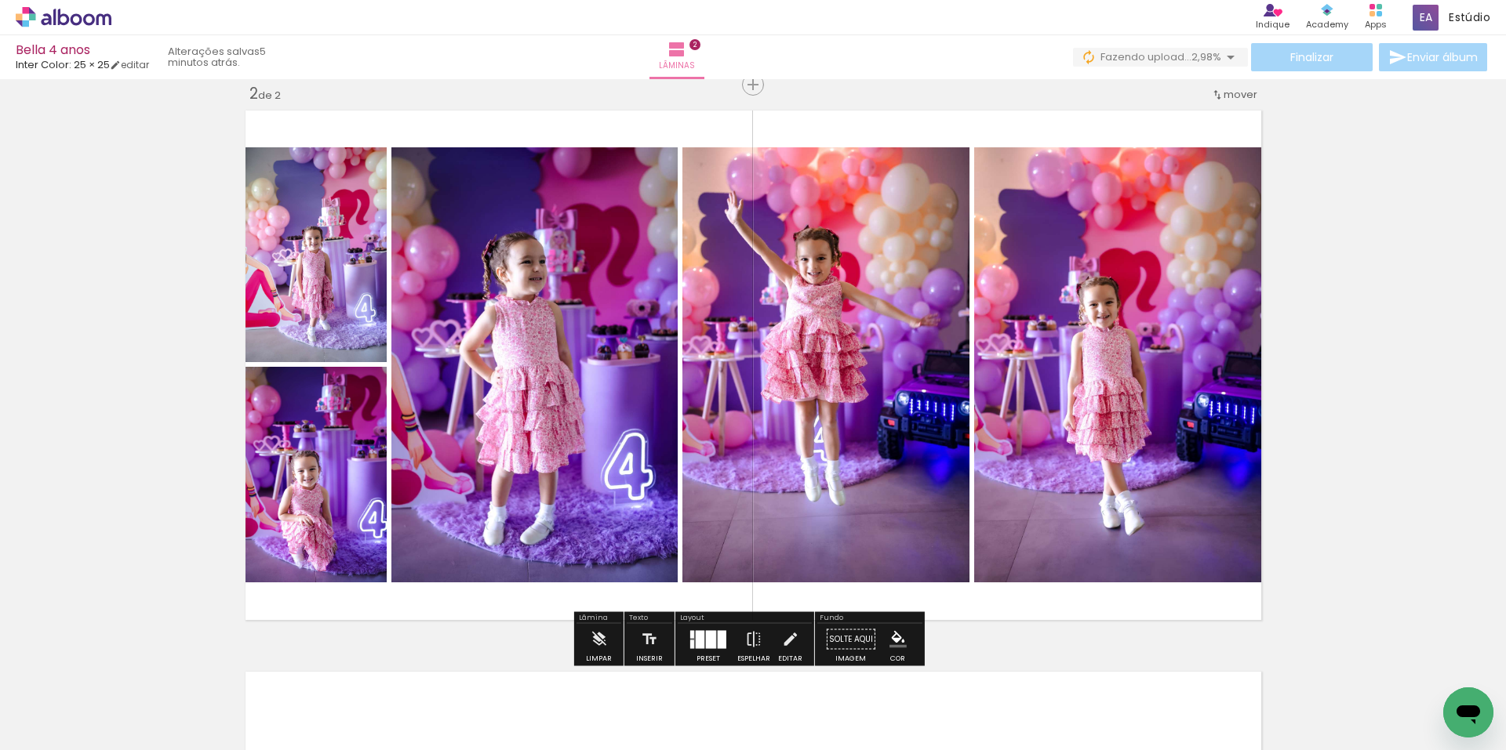
drag, startPoint x: 20, startPoint y: 498, endPoint x: 271, endPoint y: 441, distance: 257.2
click at [0, 474] on div "Inserir lâmina 1 de 2 Inserir lâmina 2 de 2" at bounding box center [753, 345] width 1506 height 1685
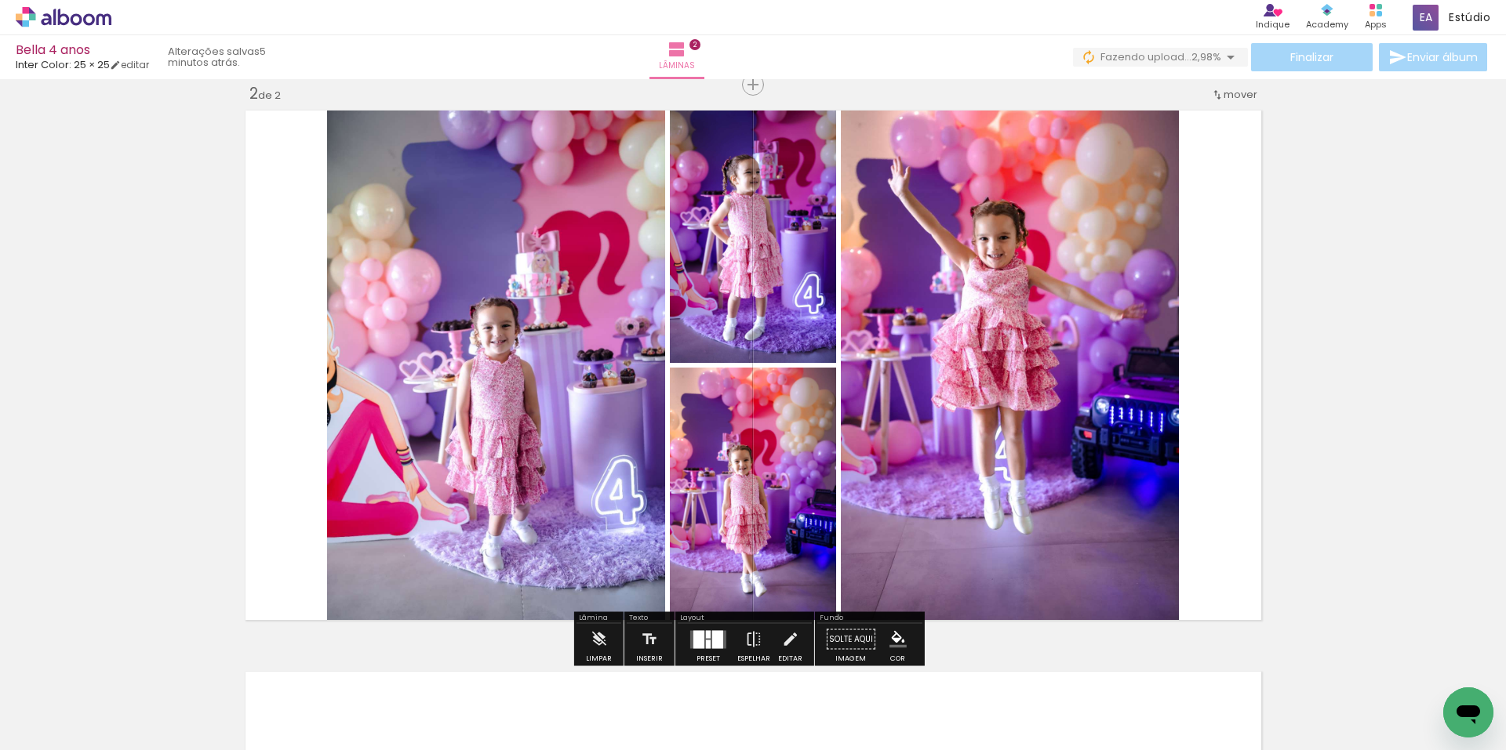
click at [706, 634] on div at bounding box center [708, 634] width 5 height 8
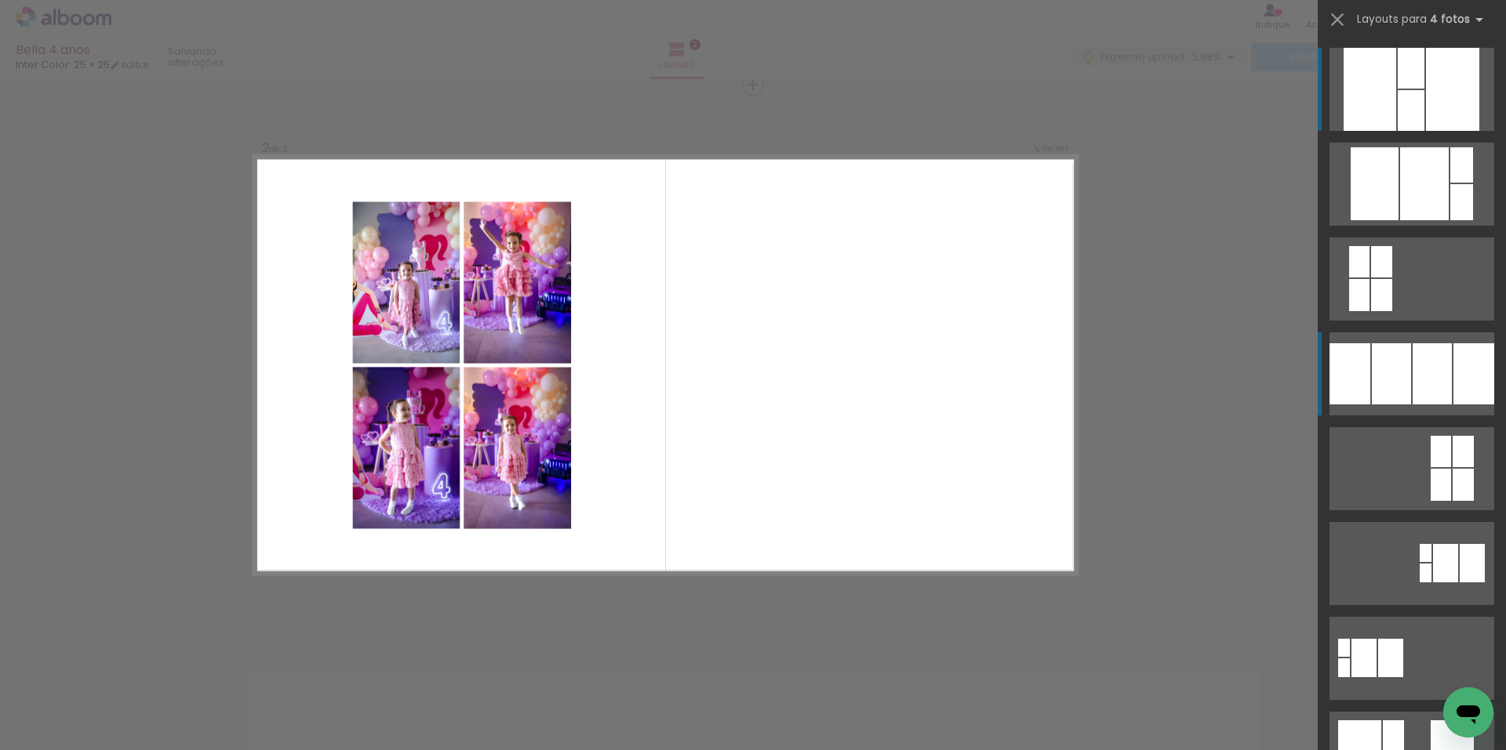
scroll to position [581, 0]
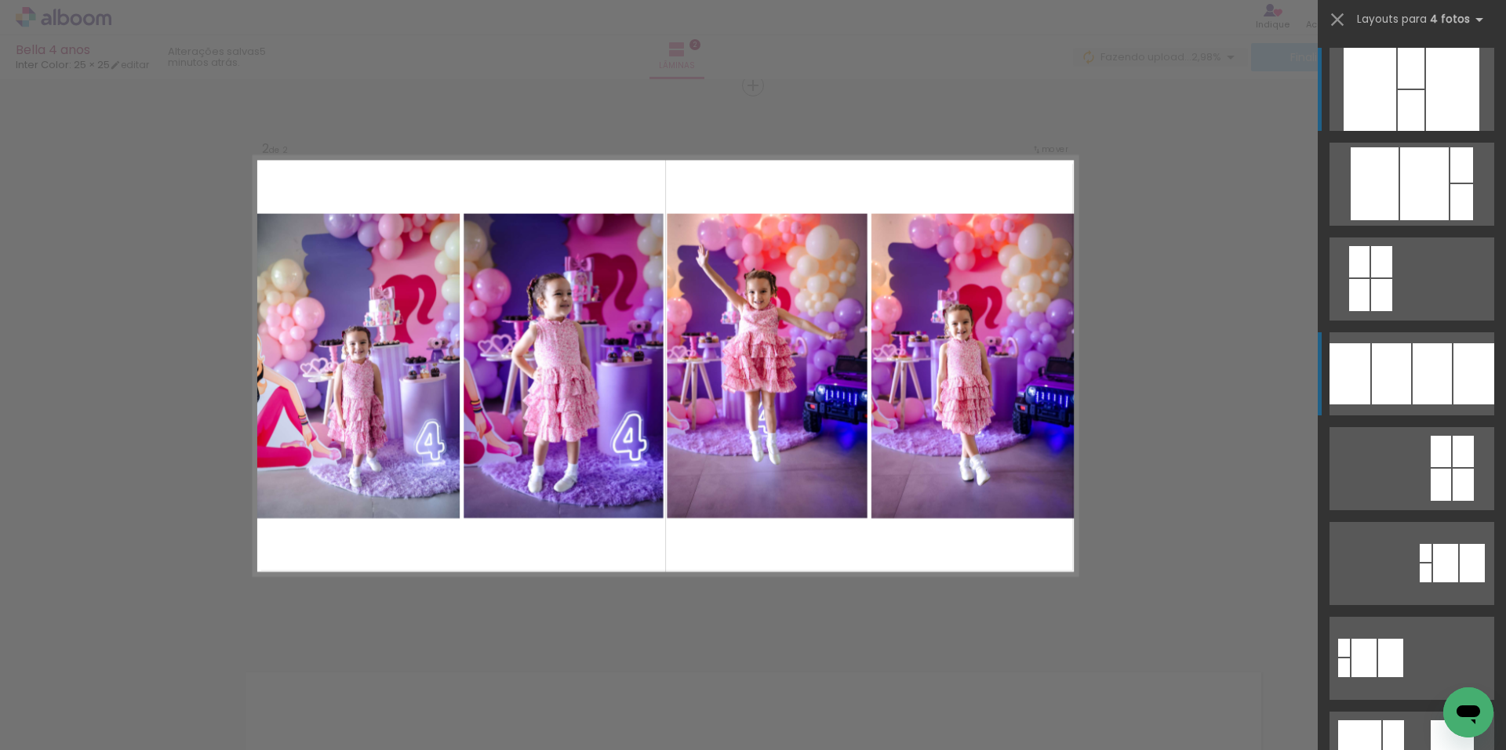
click at [1450, 183] on div at bounding box center [1461, 164] width 23 height 35
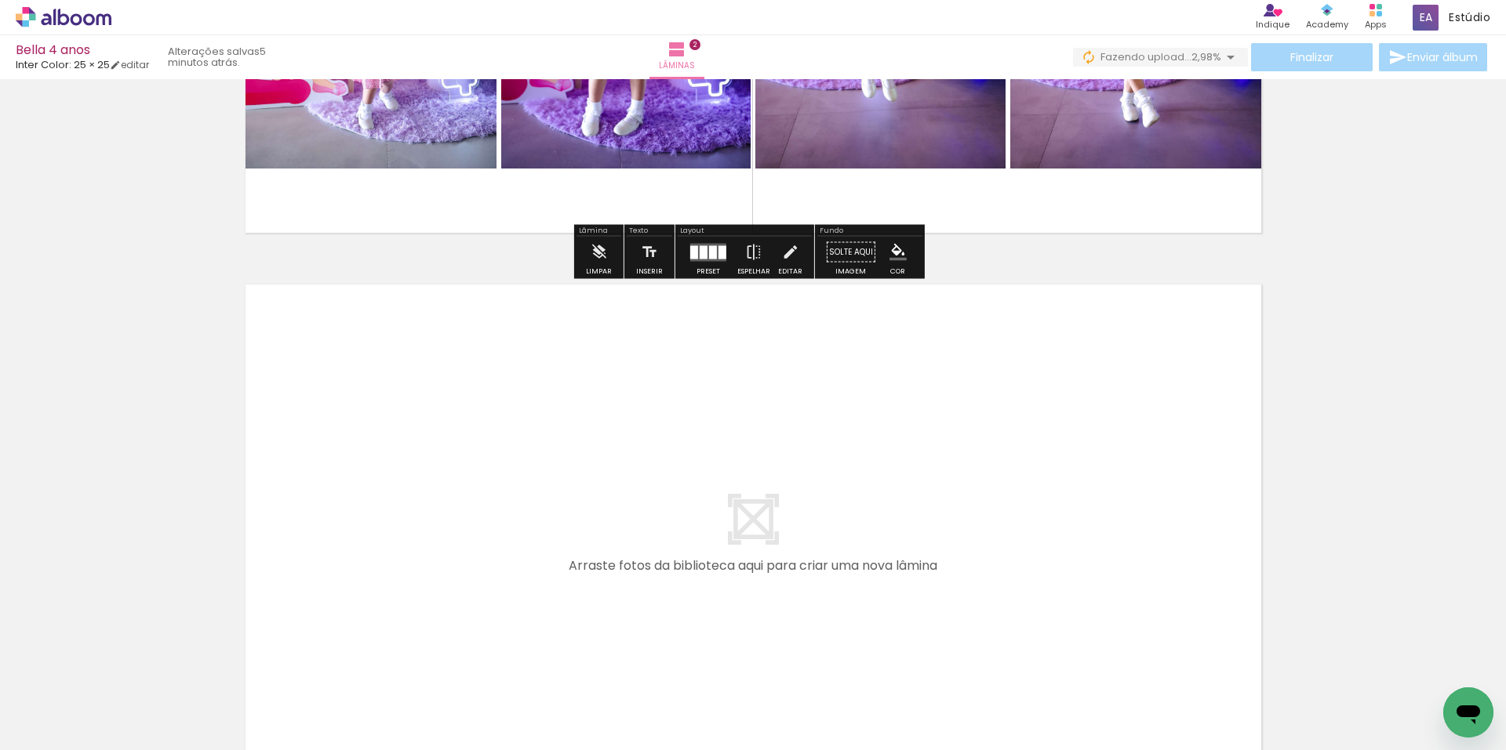
scroll to position [973, 0]
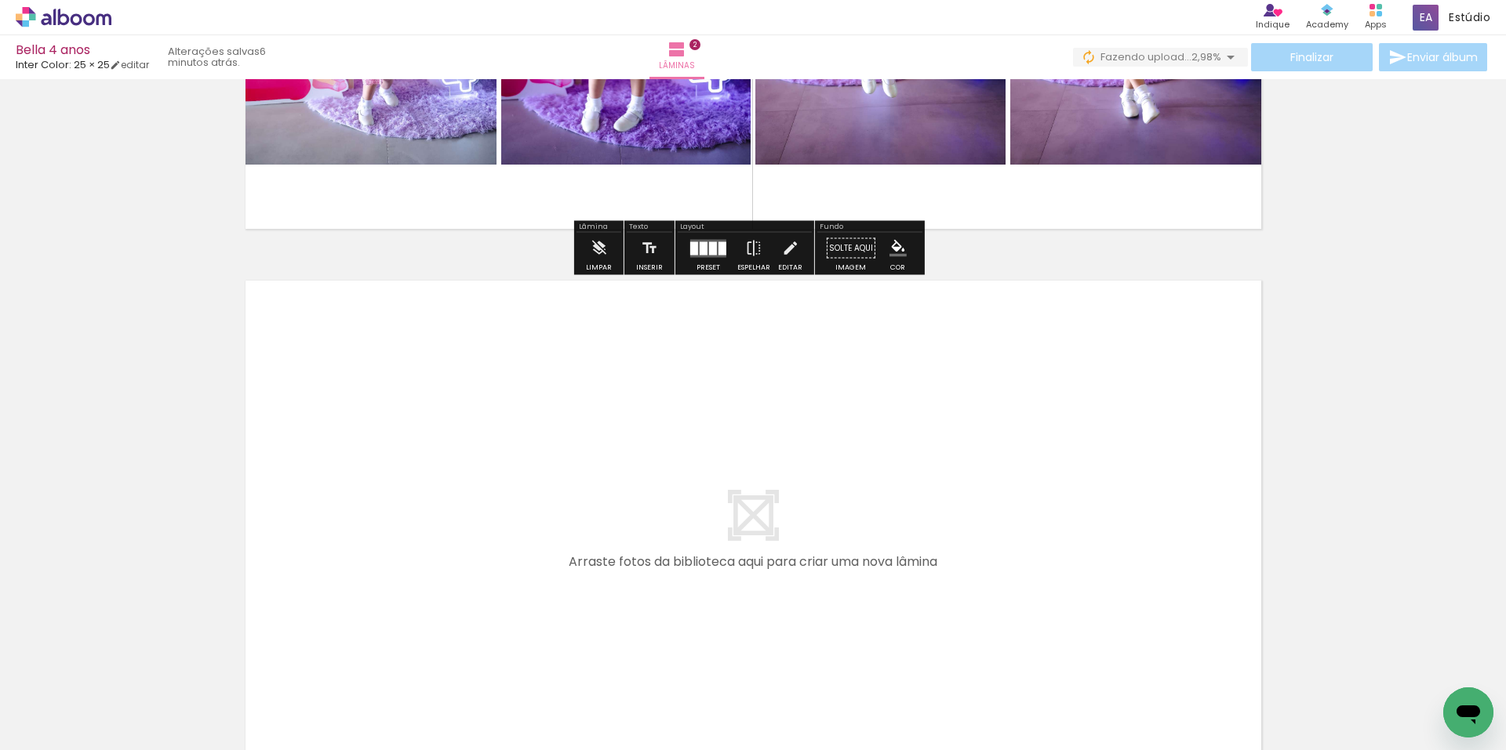
drag, startPoint x: 783, startPoint y: 711, endPoint x: 782, endPoint y: 565, distance: 146.6
click at [782, 565] on quentale-workspace at bounding box center [753, 375] width 1506 height 750
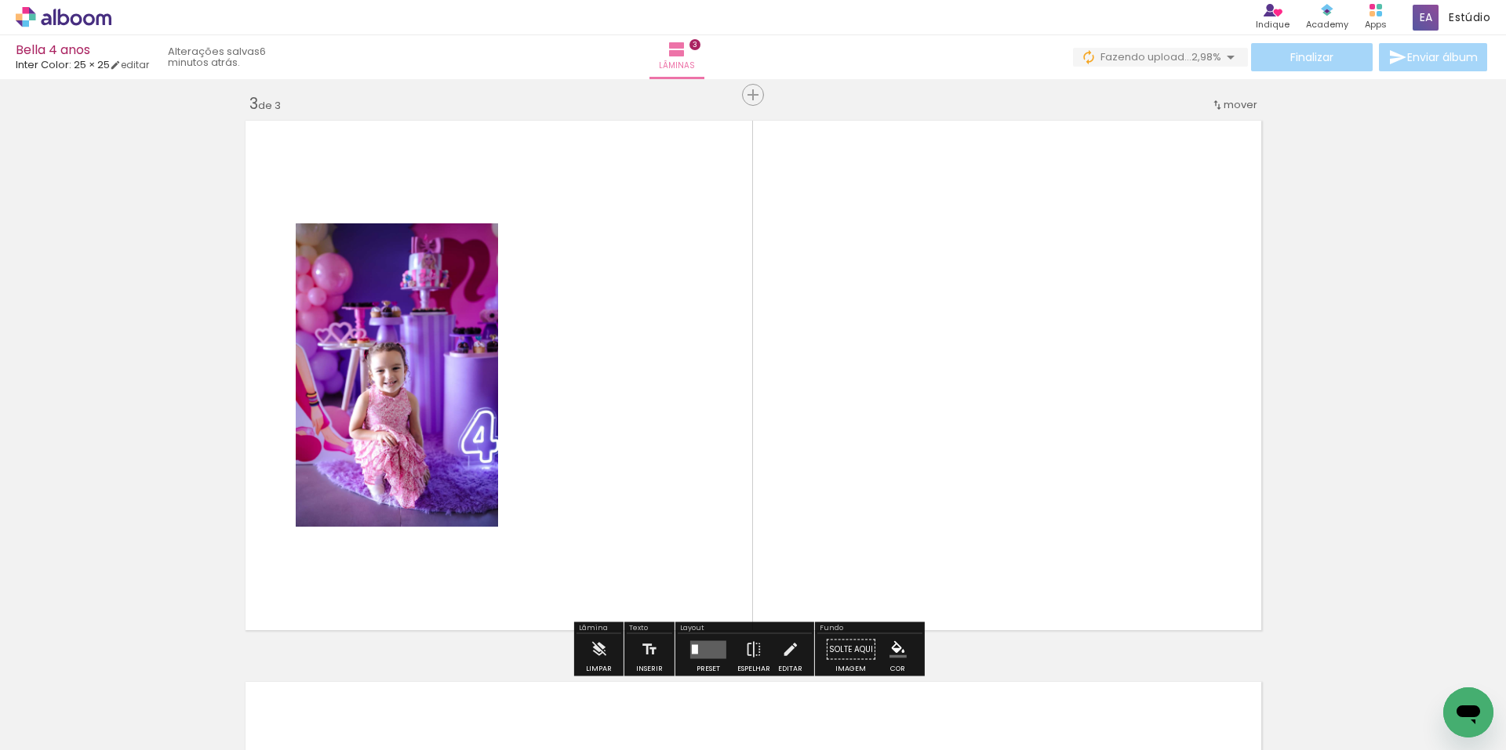
scroll to position [1143, 0]
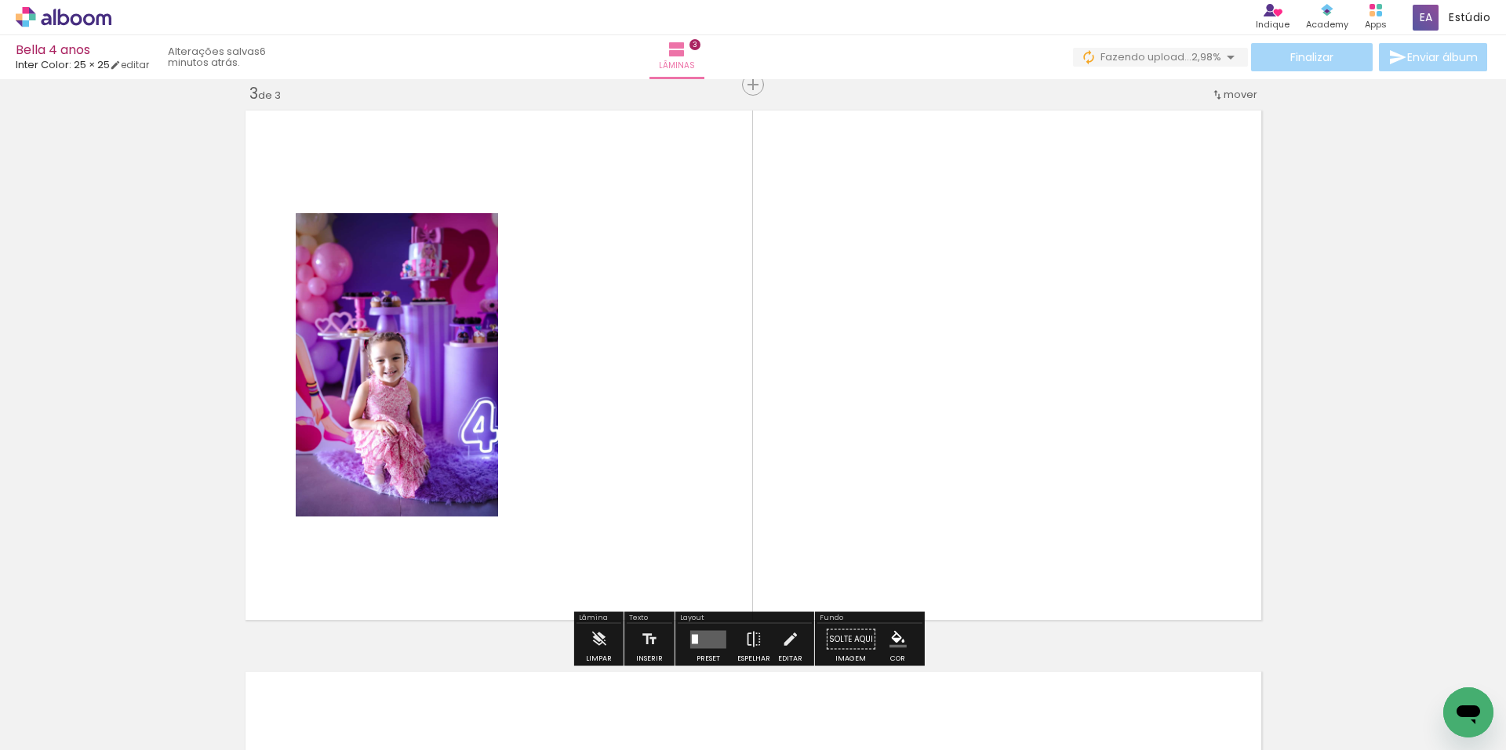
drag, startPoint x: 1103, startPoint y: 633, endPoint x: 1102, endPoint y: 585, distance: 47.8
click at [1079, 585] on quentale-workspace at bounding box center [753, 375] width 1506 height 750
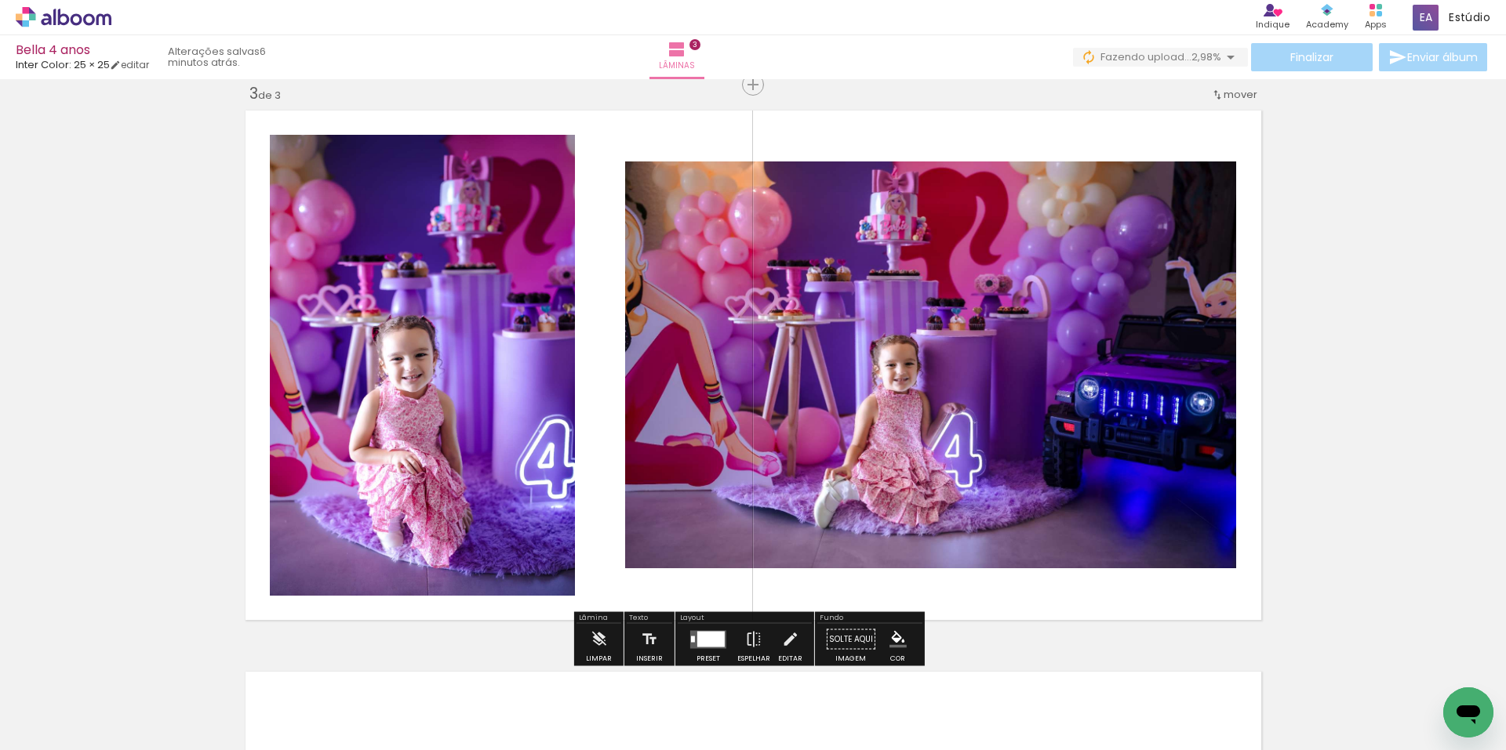
drag, startPoint x: 1216, startPoint y: 700, endPoint x: 935, endPoint y: 473, distance: 361.3
click at [974, 500] on quentale-workspace at bounding box center [753, 375] width 1506 height 750
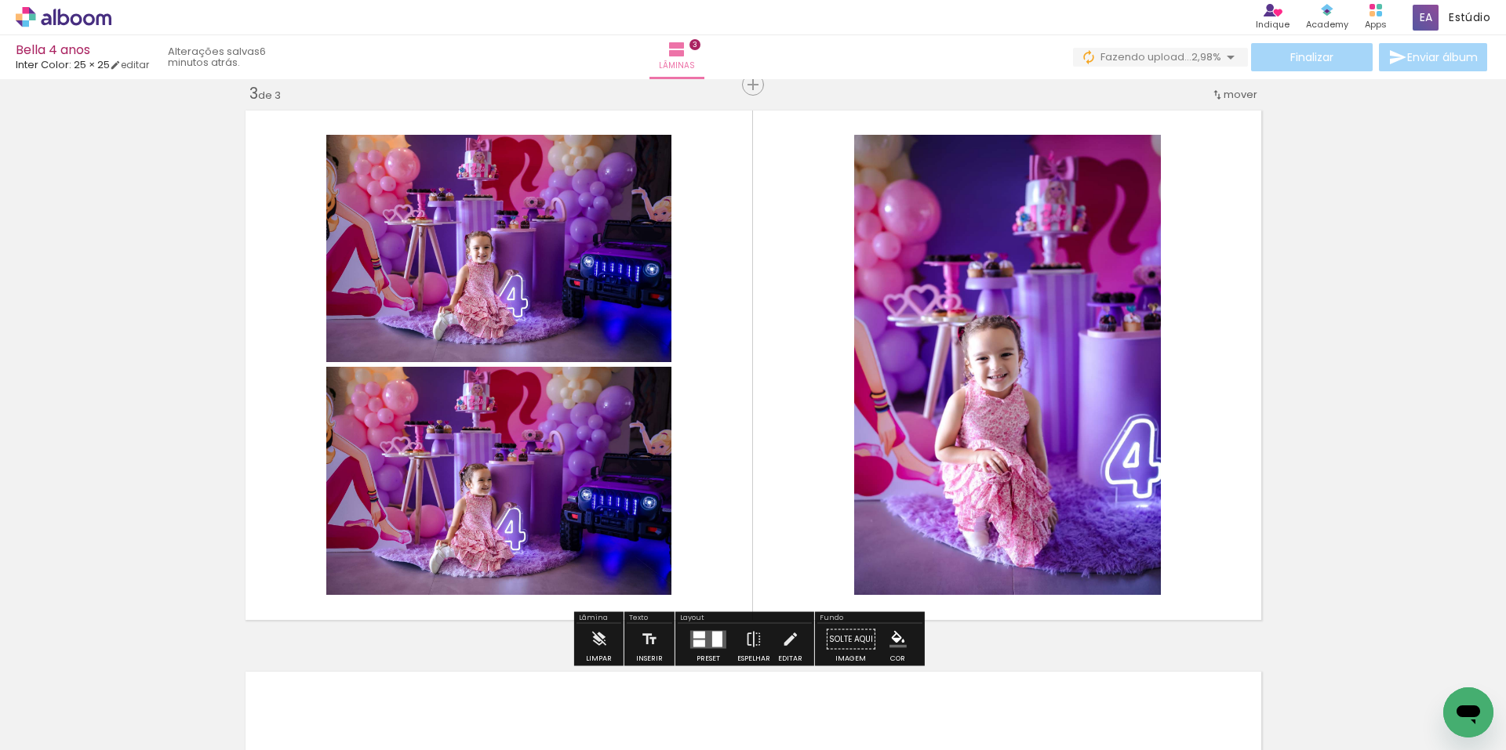
click at [704, 638] on quentale-layouter at bounding box center [708, 639] width 36 height 18
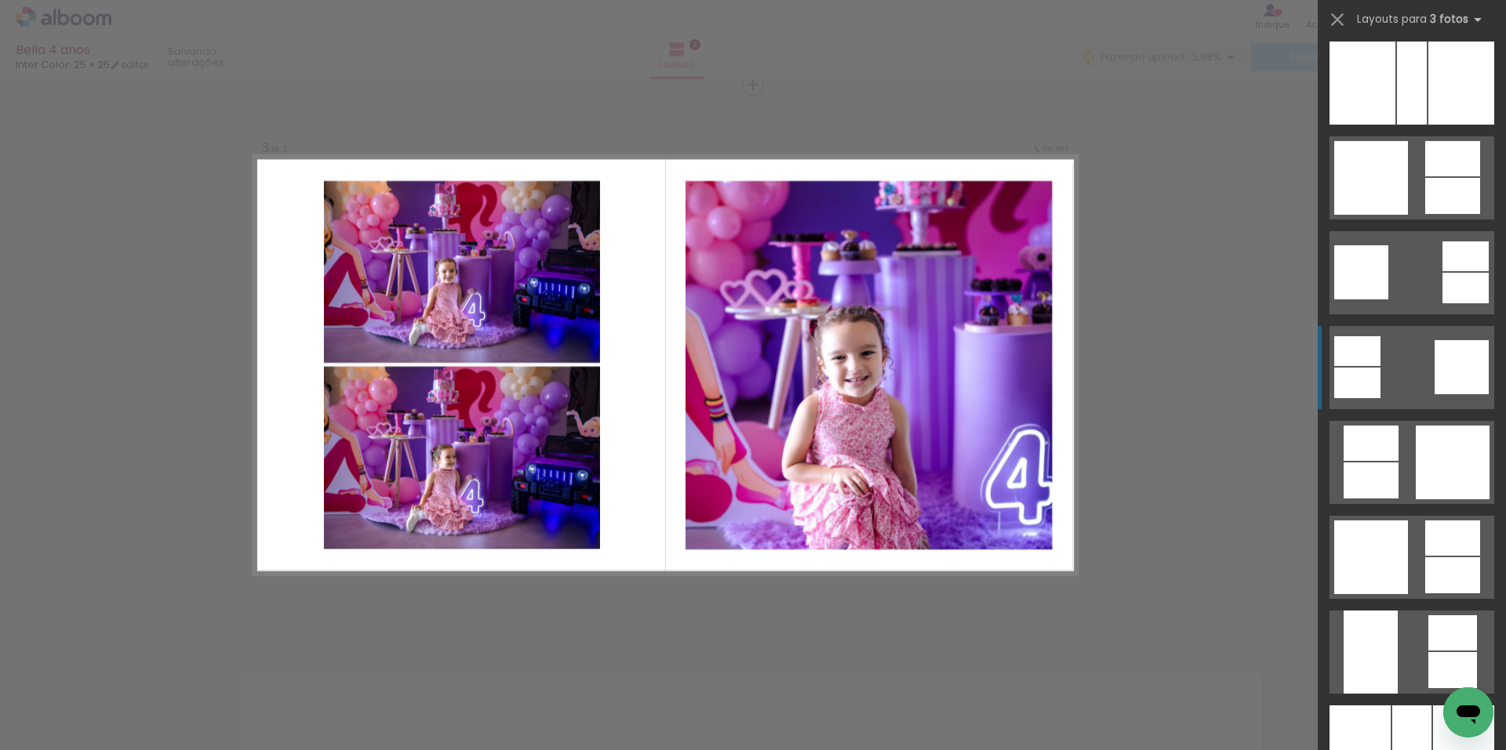
scroll to position [2666, 0]
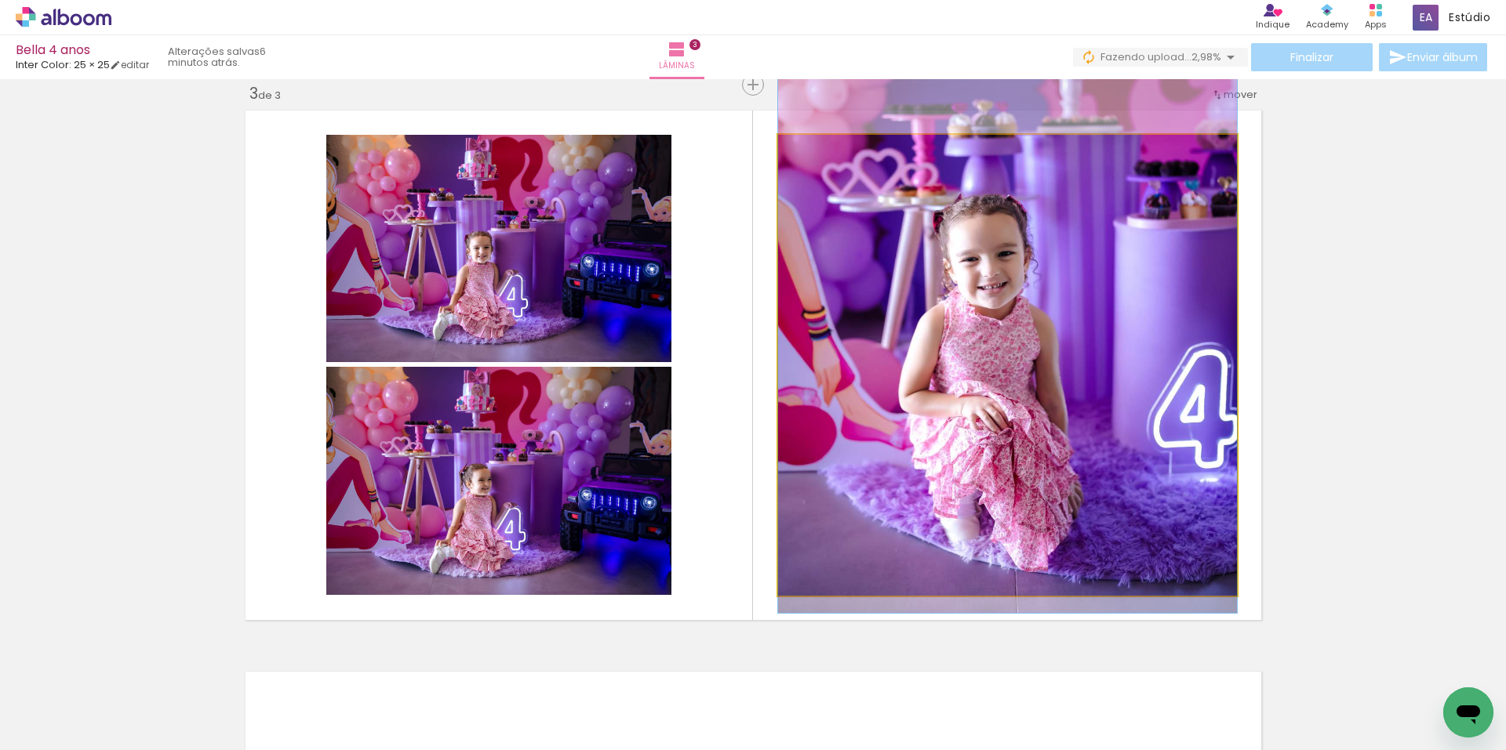
drag, startPoint x: 948, startPoint y: 434, endPoint x: 930, endPoint y: 336, distance: 99.7
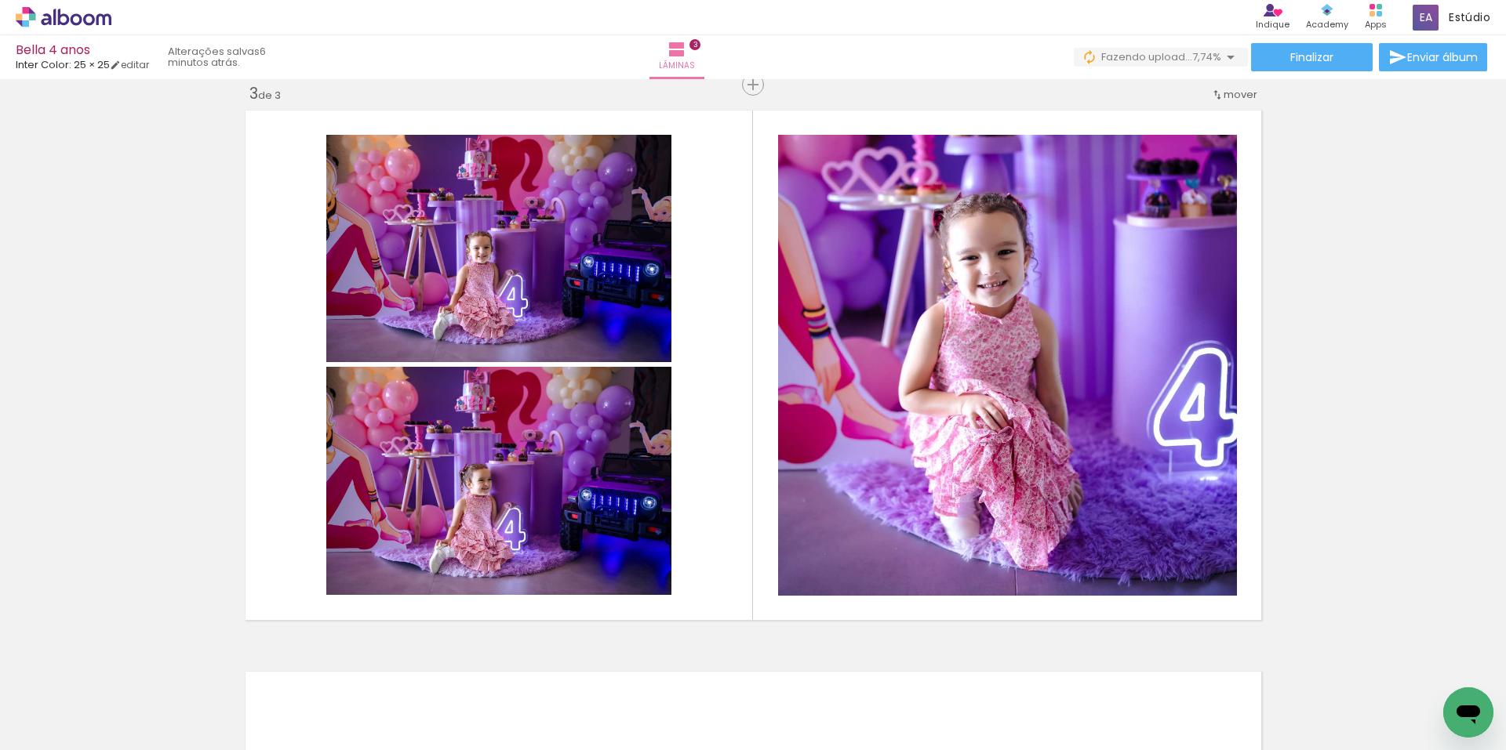
scroll to position [0, 1105]
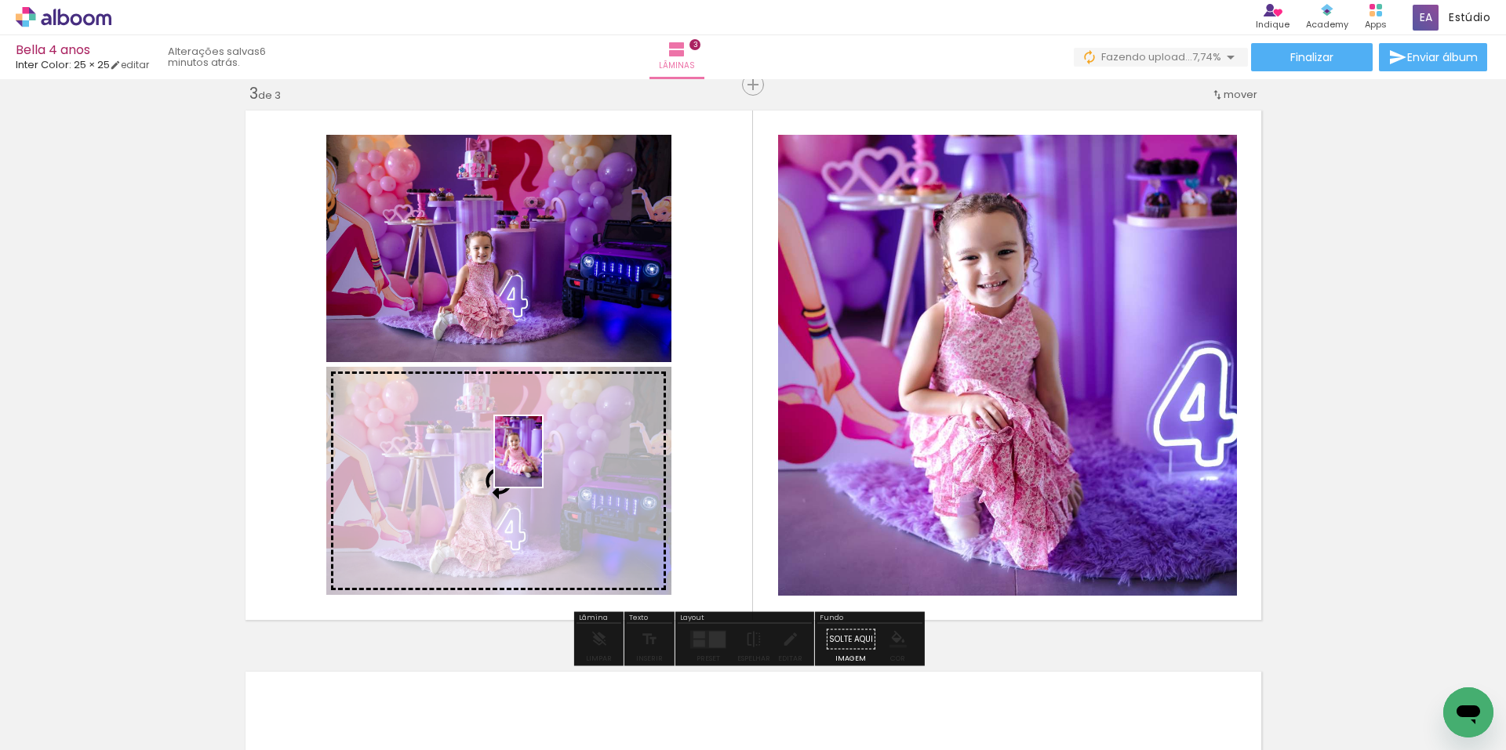
drag, startPoint x: 1082, startPoint y: 692, endPoint x: 542, endPoint y: 463, distance: 586.5
click at [542, 463] on quentale-workspace at bounding box center [753, 375] width 1506 height 750
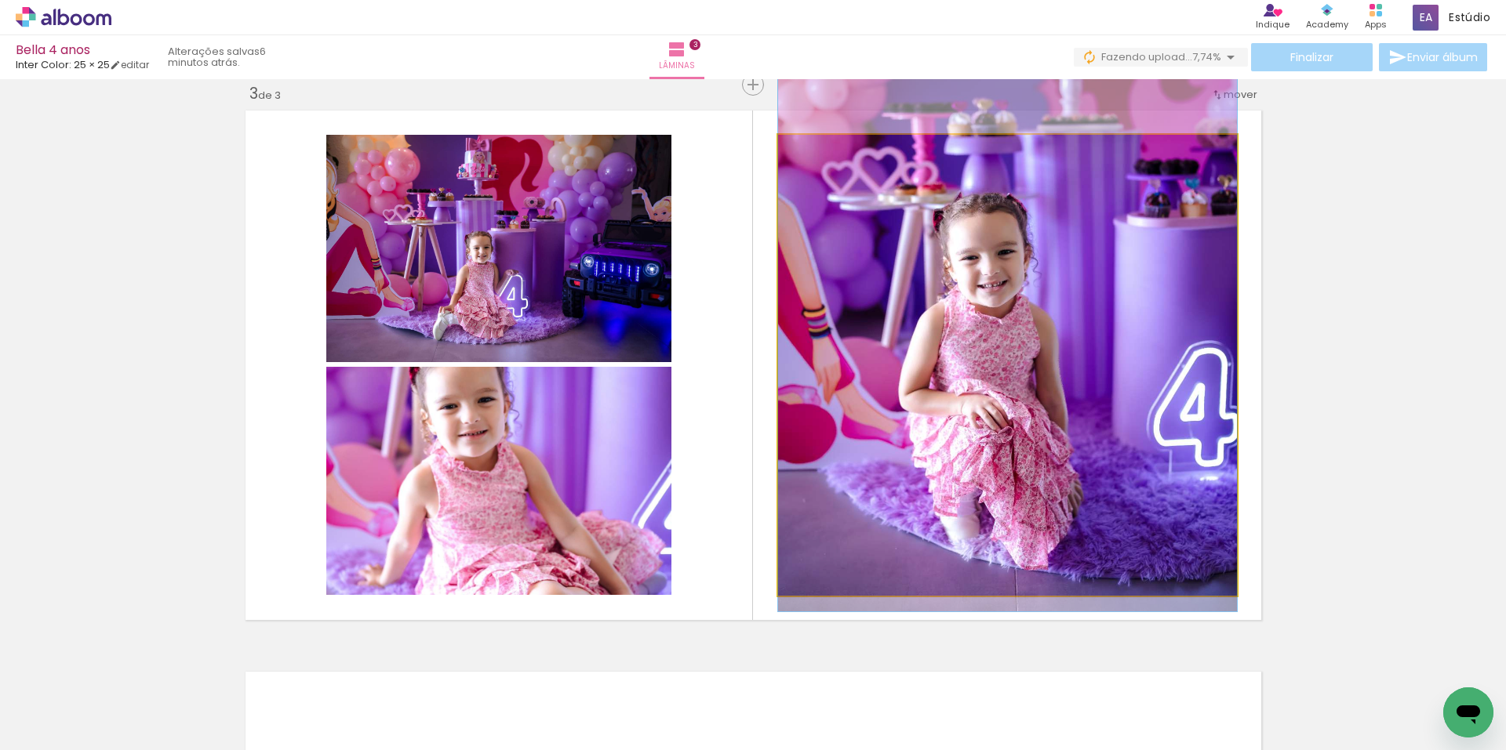
drag, startPoint x: 921, startPoint y: 430, endPoint x: 391, endPoint y: 486, distance: 532.3
click at [0, 0] on slot at bounding box center [0, 0] width 0 height 0
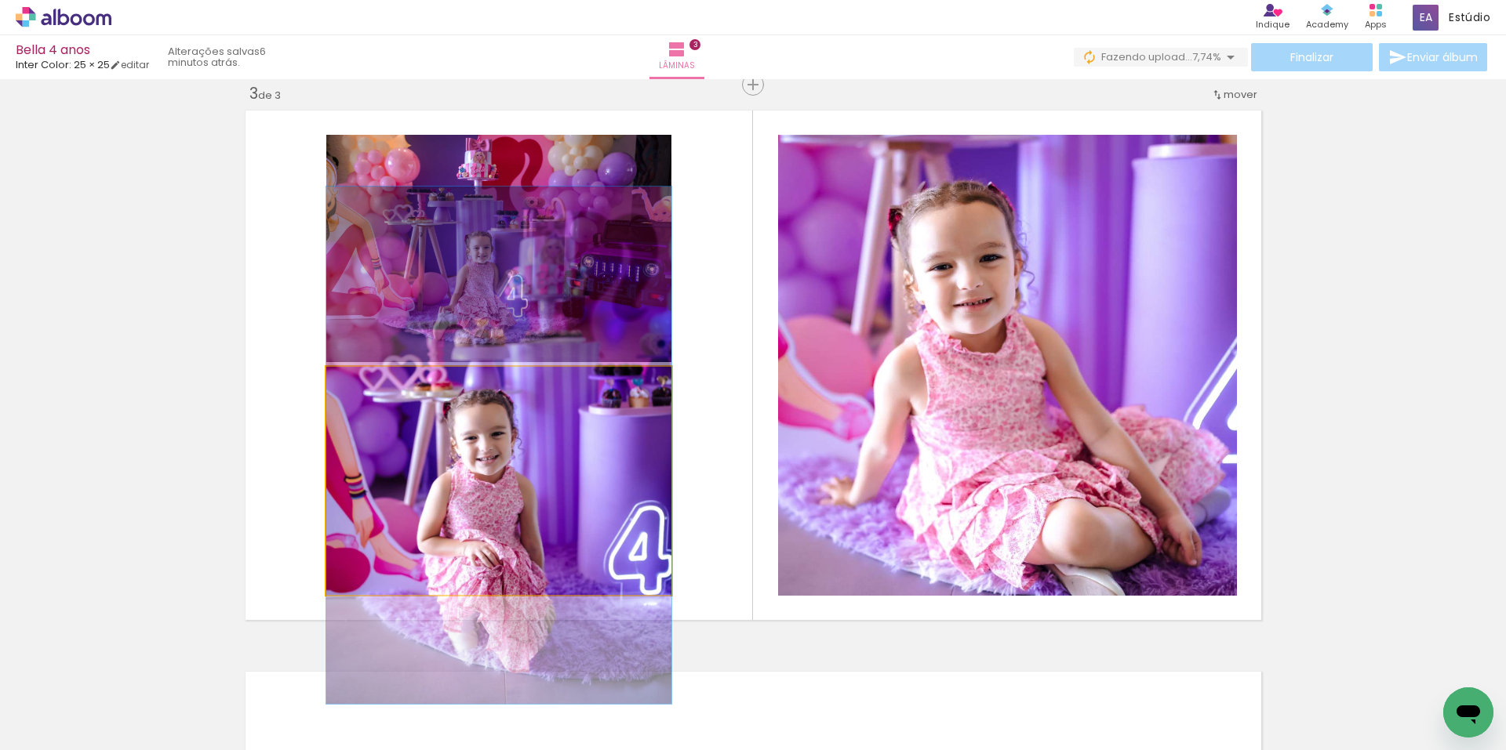
drag, startPoint x: 543, startPoint y: 521, endPoint x: 546, endPoint y: 486, distance: 35.4
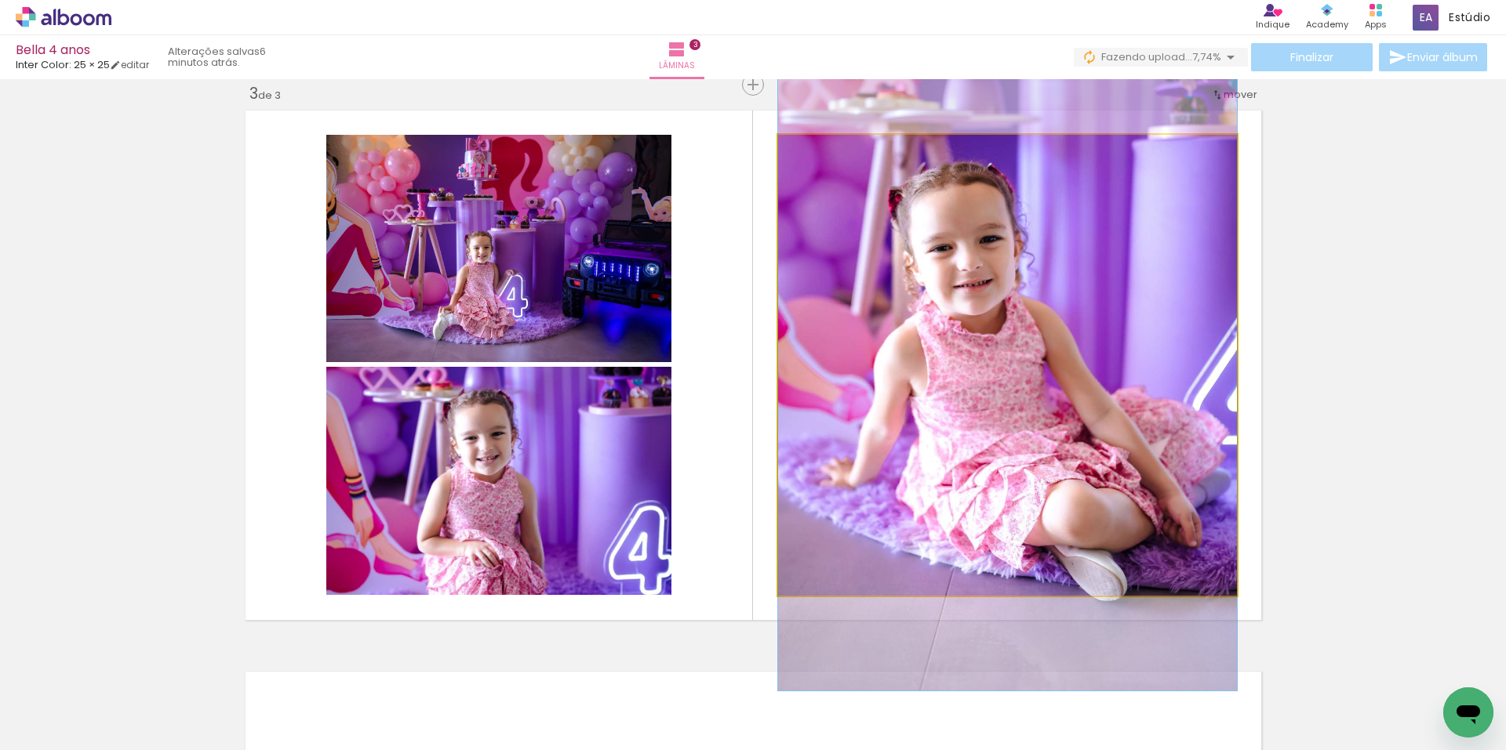
drag, startPoint x: 1153, startPoint y: 414, endPoint x: 1118, endPoint y: 395, distance: 39.3
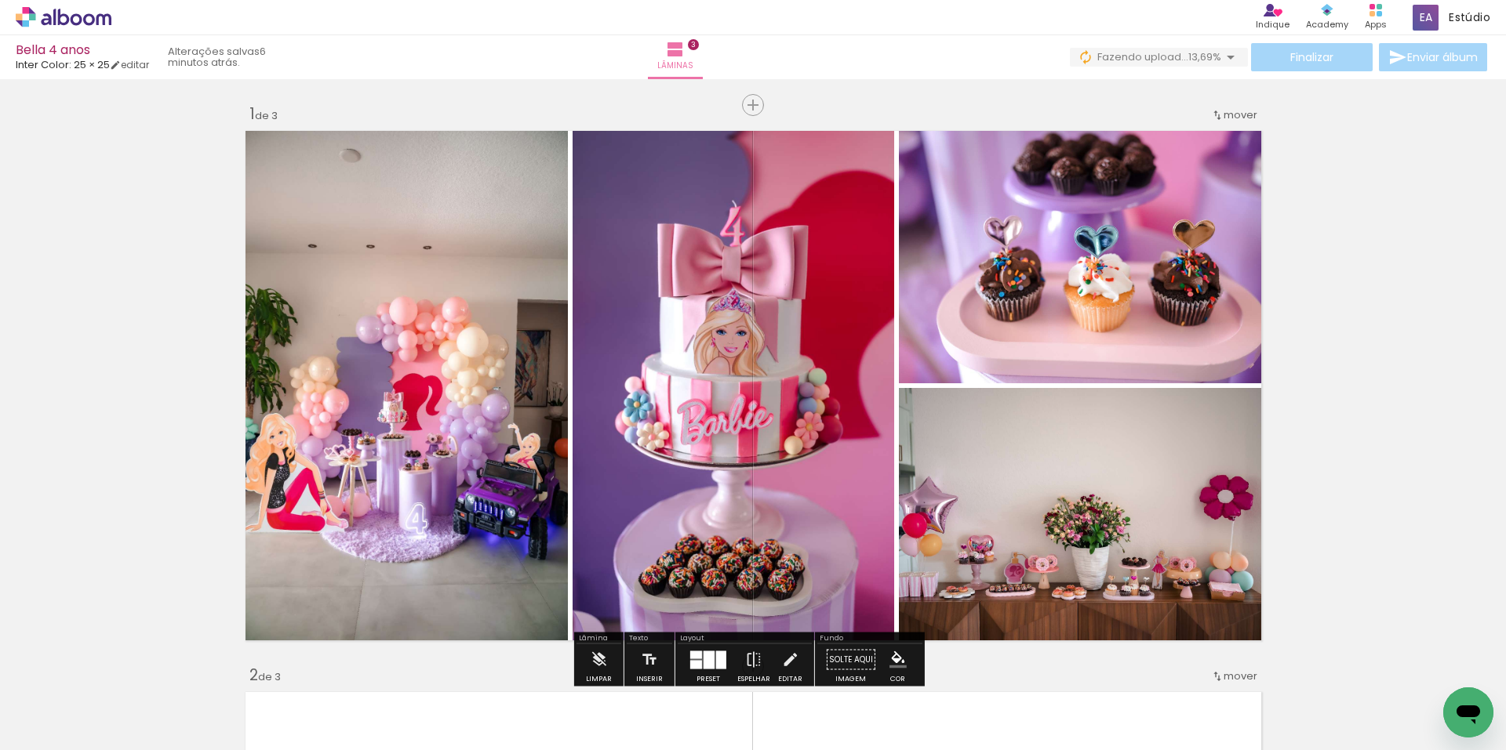
scroll to position [0, 0]
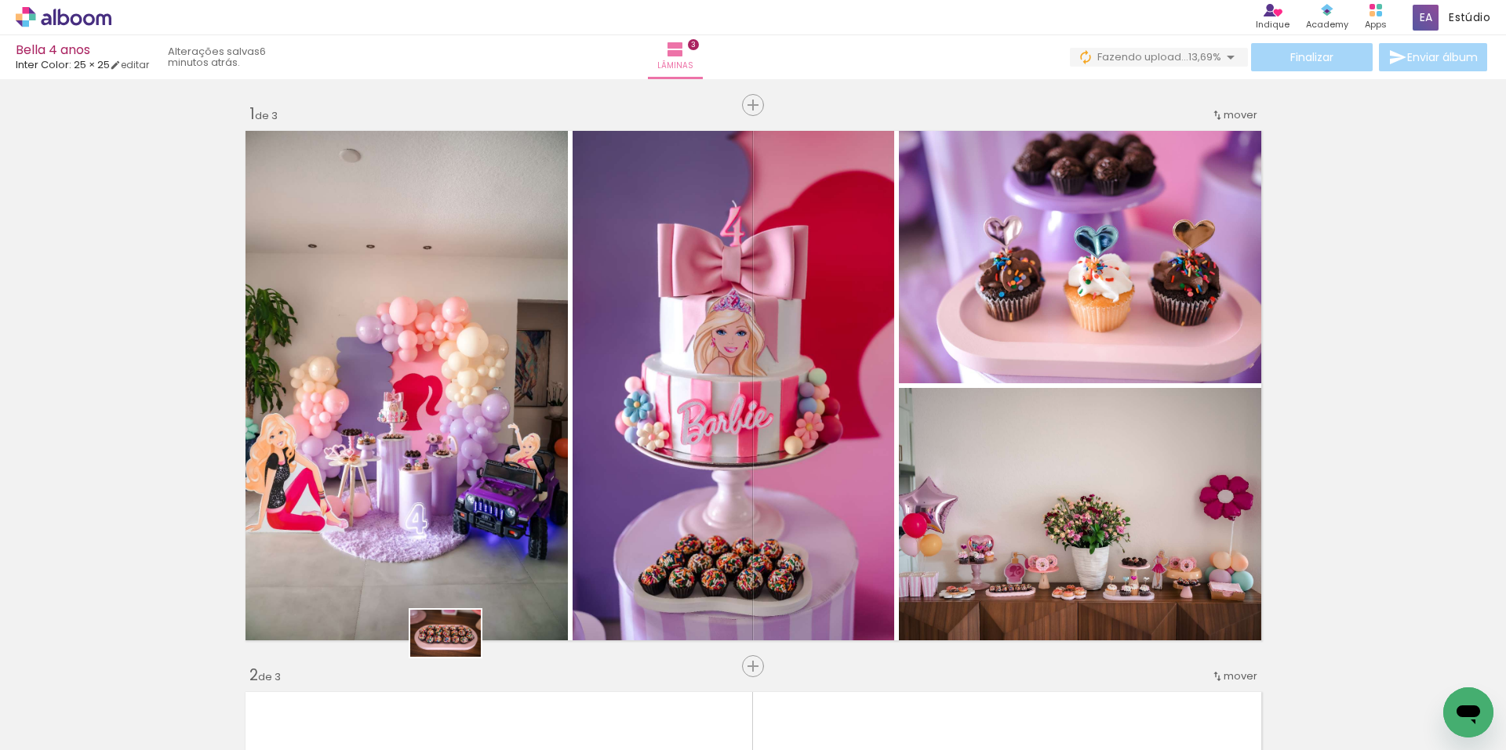
drag, startPoint x: 415, startPoint y: 707, endPoint x: 812, endPoint y: 449, distance: 473.3
click at [729, 473] on quentale-workspace at bounding box center [753, 375] width 1506 height 750
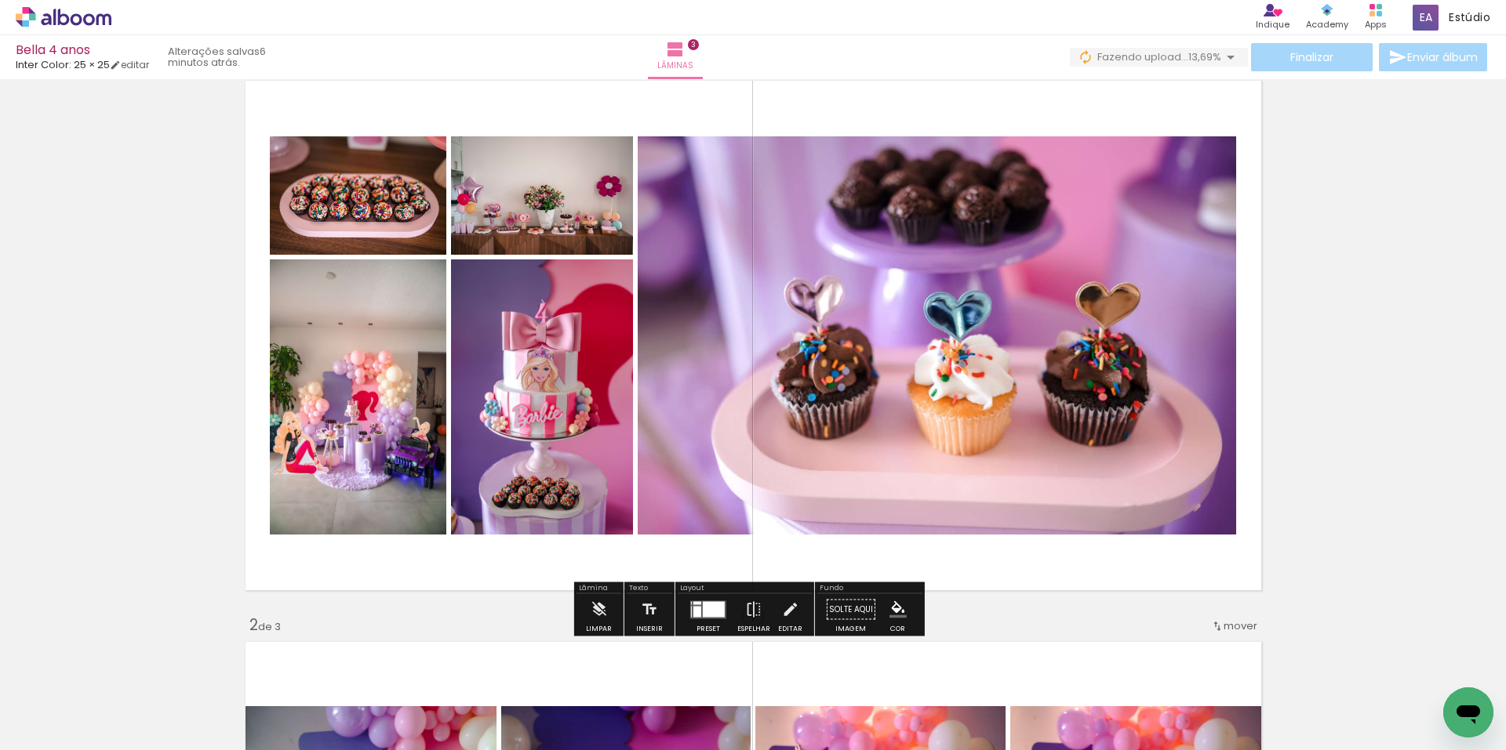
scroll to position [78, 0]
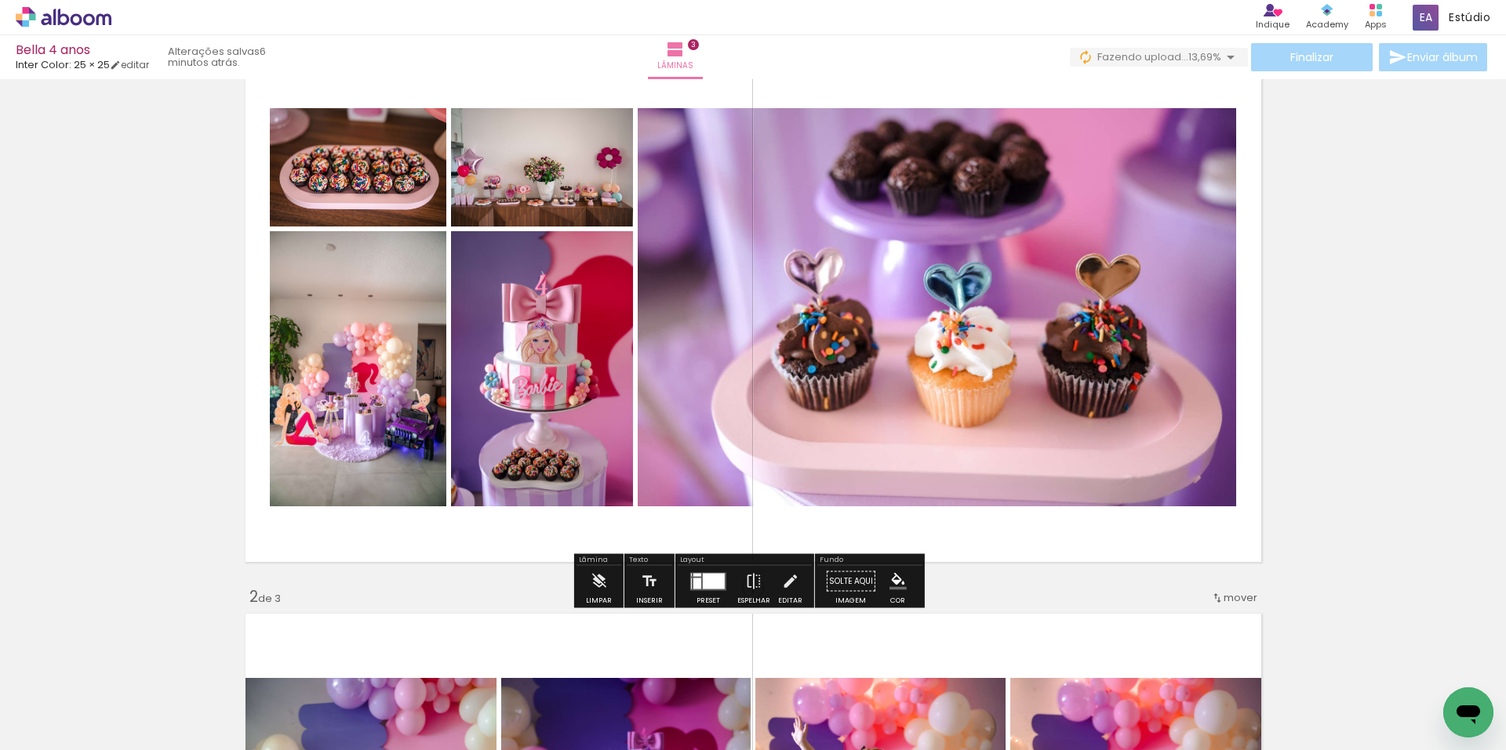
click at [708, 579] on div at bounding box center [714, 581] width 22 height 16
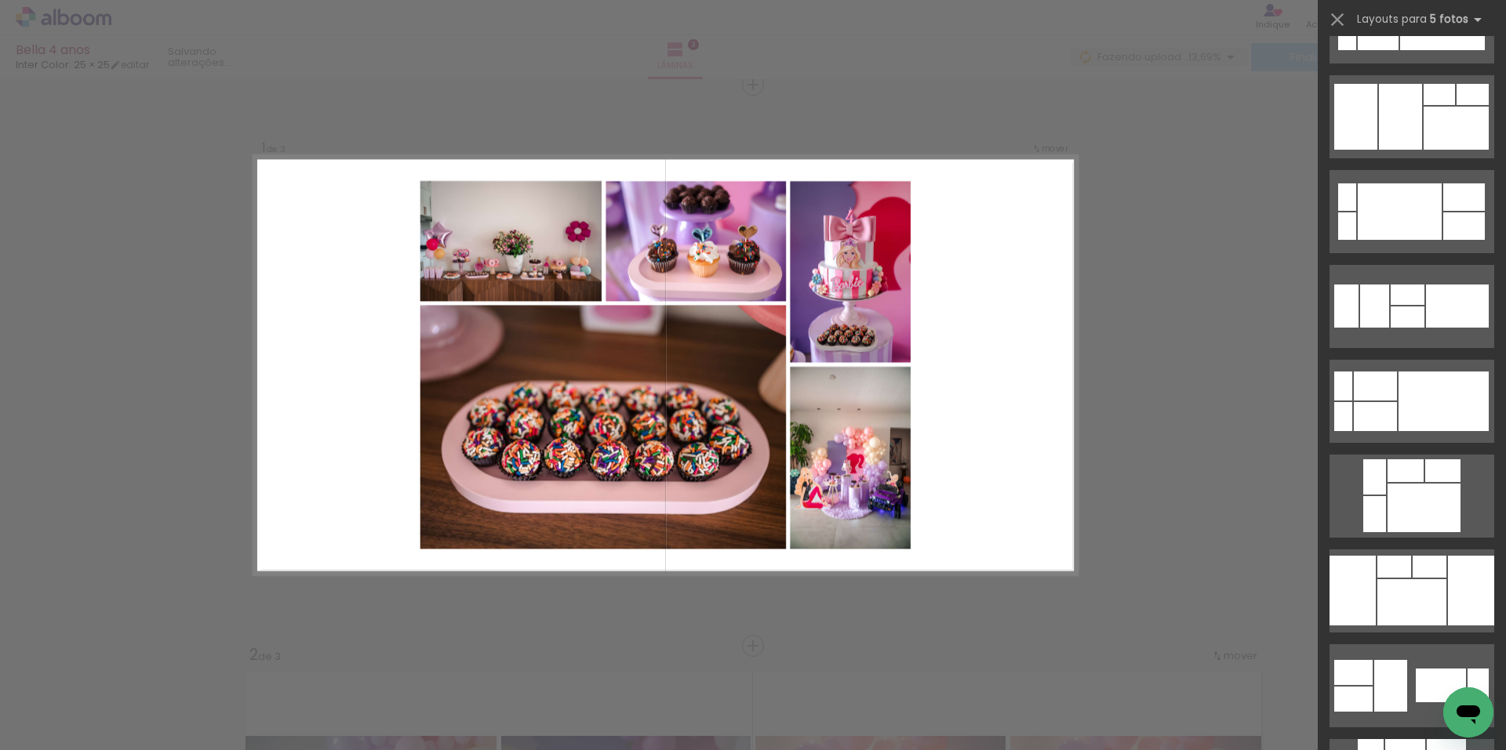
scroll to position [314, 0]
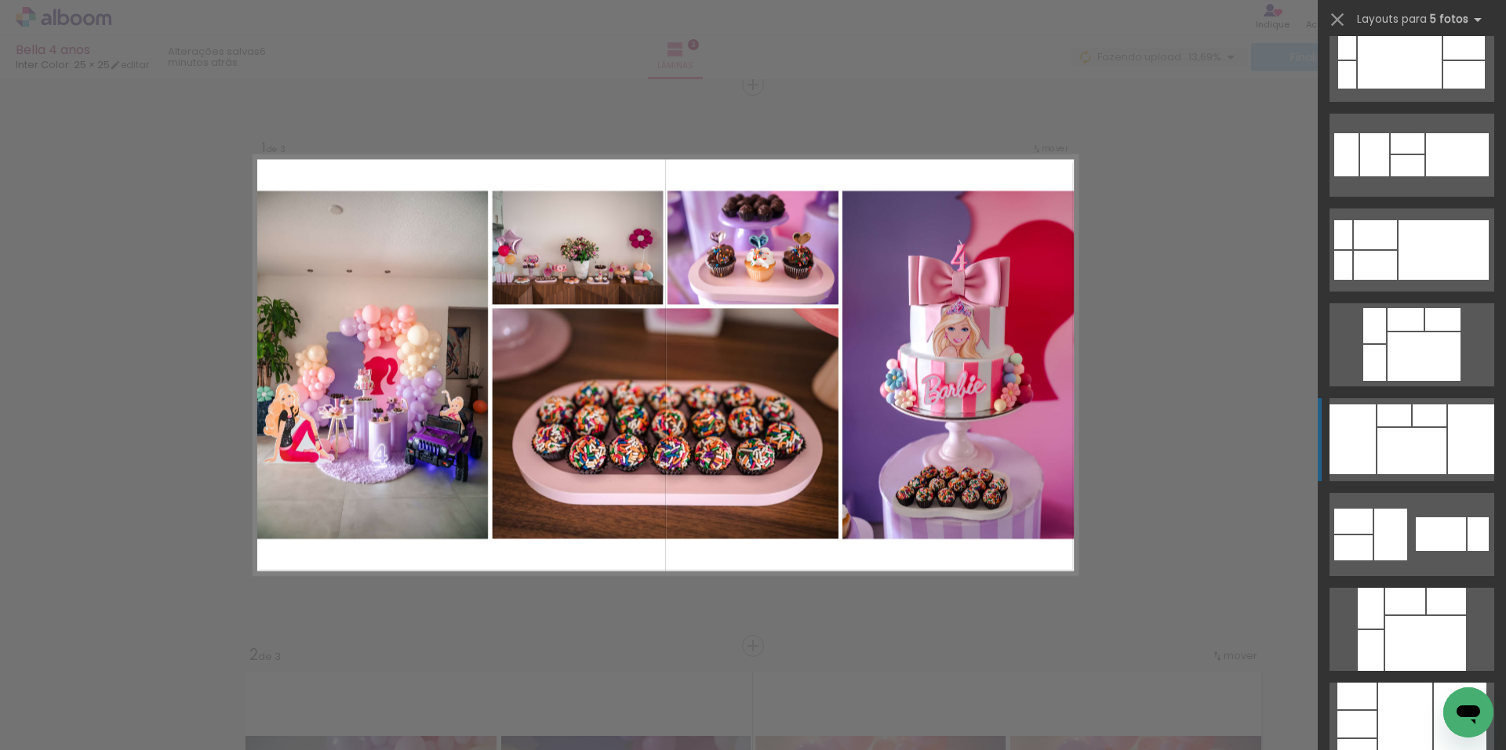
click at [1448, 459] on div at bounding box center [1471, 440] width 46 height 70
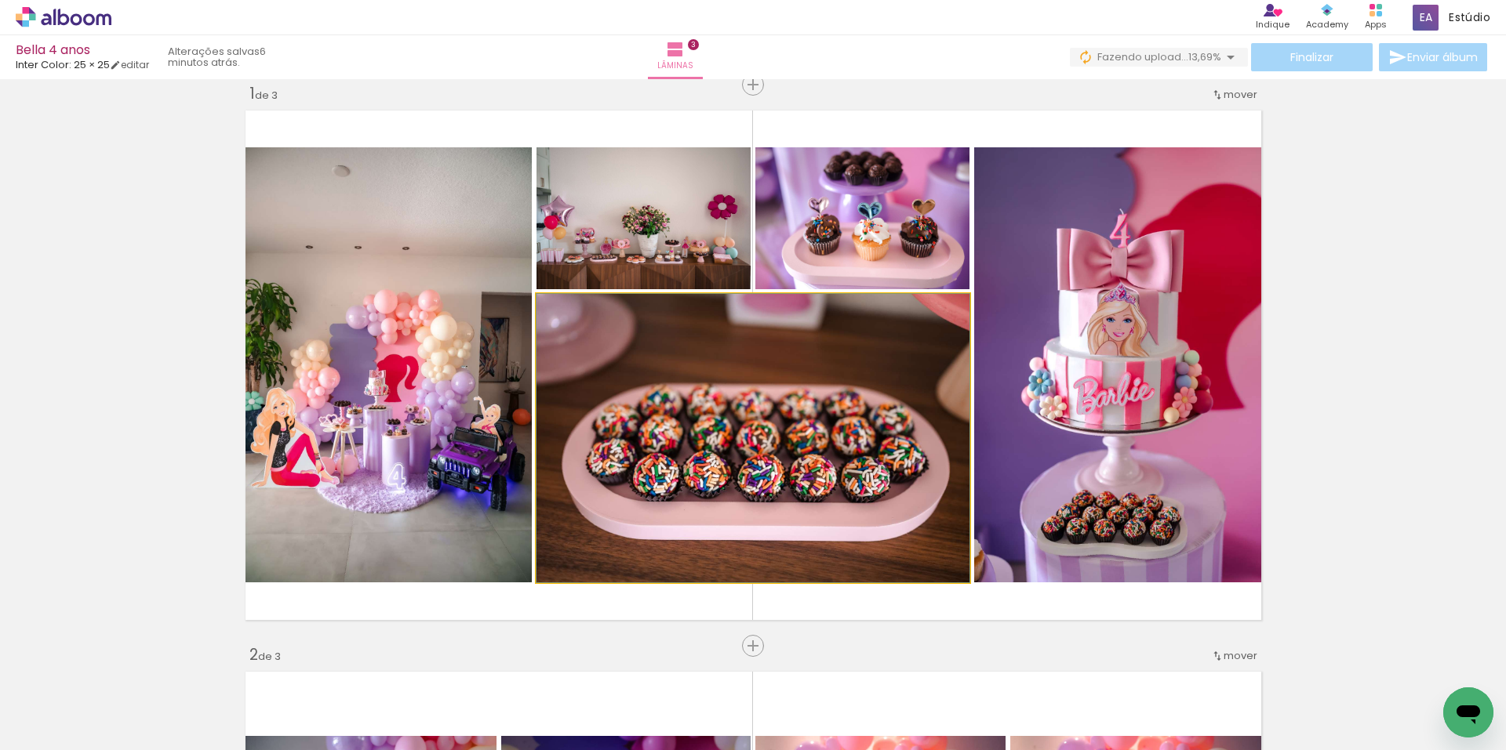
drag, startPoint x: 674, startPoint y: 471, endPoint x: 645, endPoint y: 209, distance: 263.6
click at [0, 0] on slot at bounding box center [0, 0] width 0 height 0
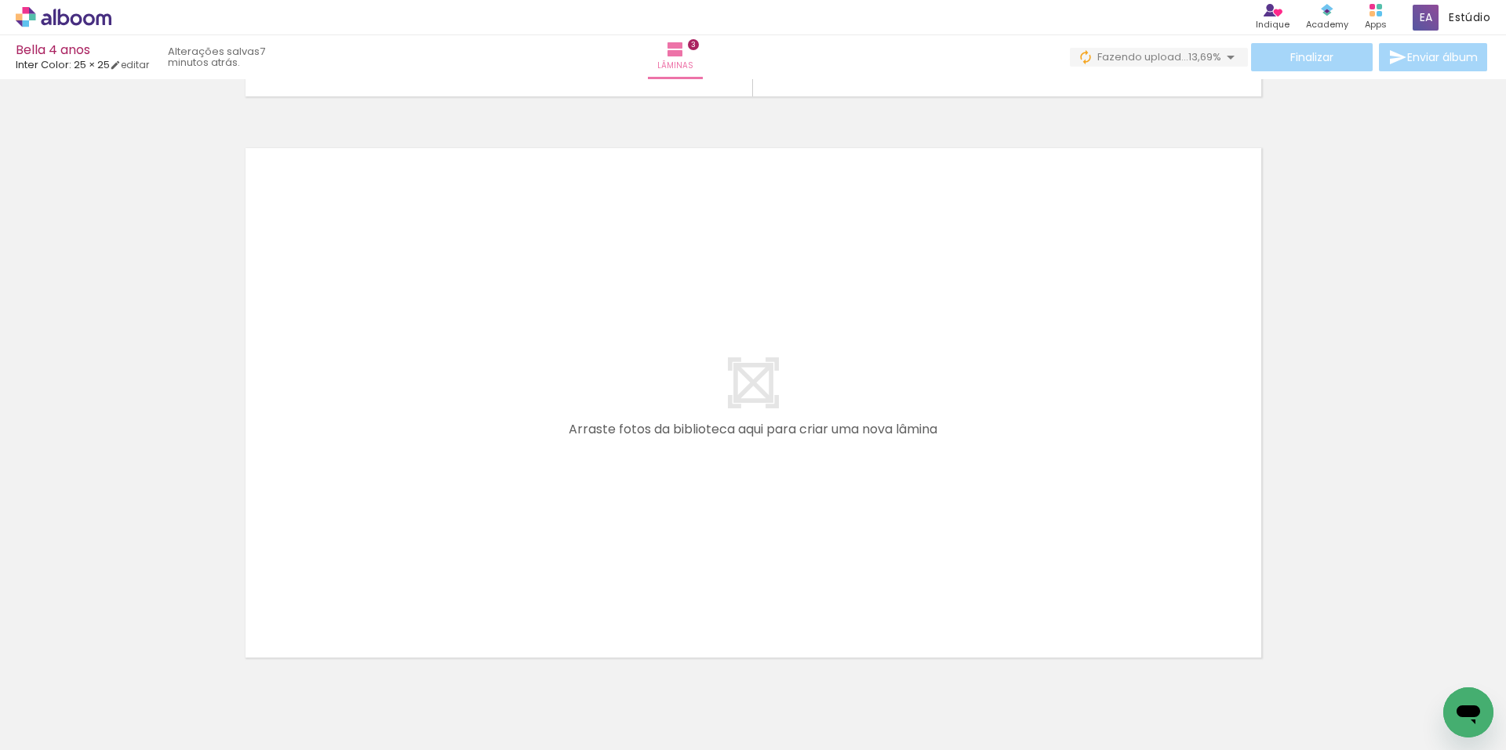
scroll to position [0, 928]
drag, startPoint x: 376, startPoint y: 709, endPoint x: 453, endPoint y: 522, distance: 201.8
click at [453, 522] on quentale-workspace at bounding box center [753, 375] width 1506 height 750
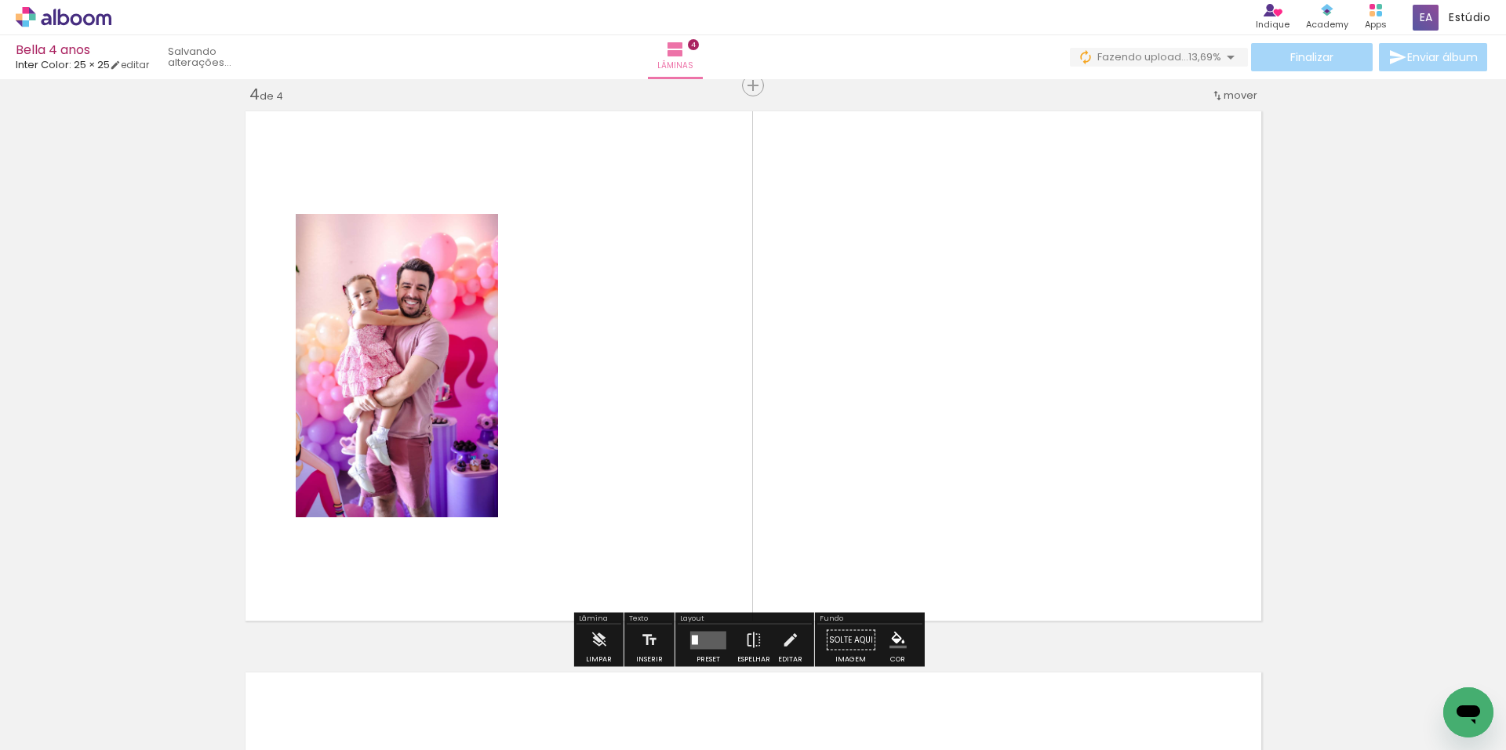
drag, startPoint x: 466, startPoint y: 702, endPoint x: 532, endPoint y: 653, distance: 81.9
click at [514, 558] on quentale-workspace at bounding box center [753, 375] width 1506 height 750
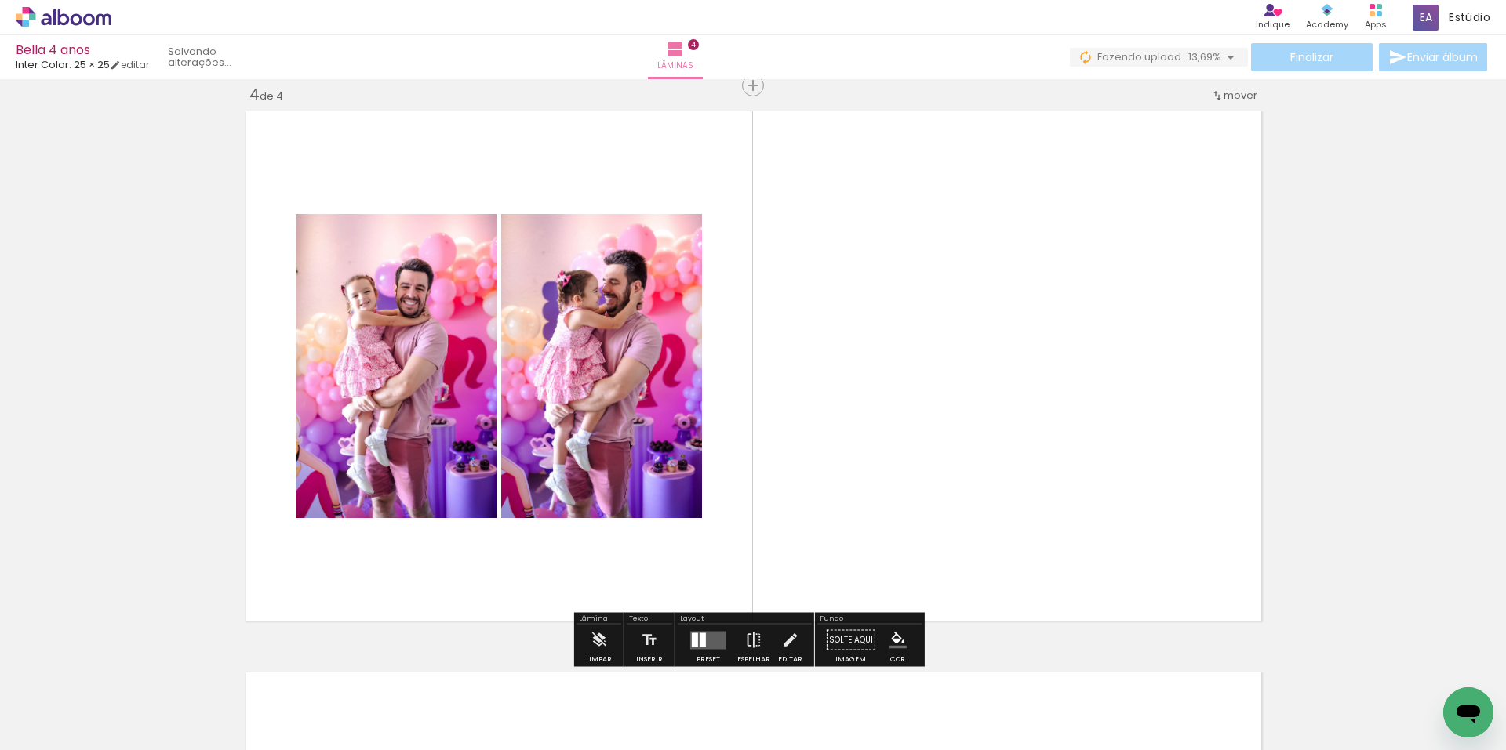
scroll to position [1705, 0]
drag, startPoint x: 585, startPoint y: 633, endPoint x: 636, endPoint y: 712, distance: 94.2
click at [610, 577] on quentale-workspace at bounding box center [753, 375] width 1506 height 750
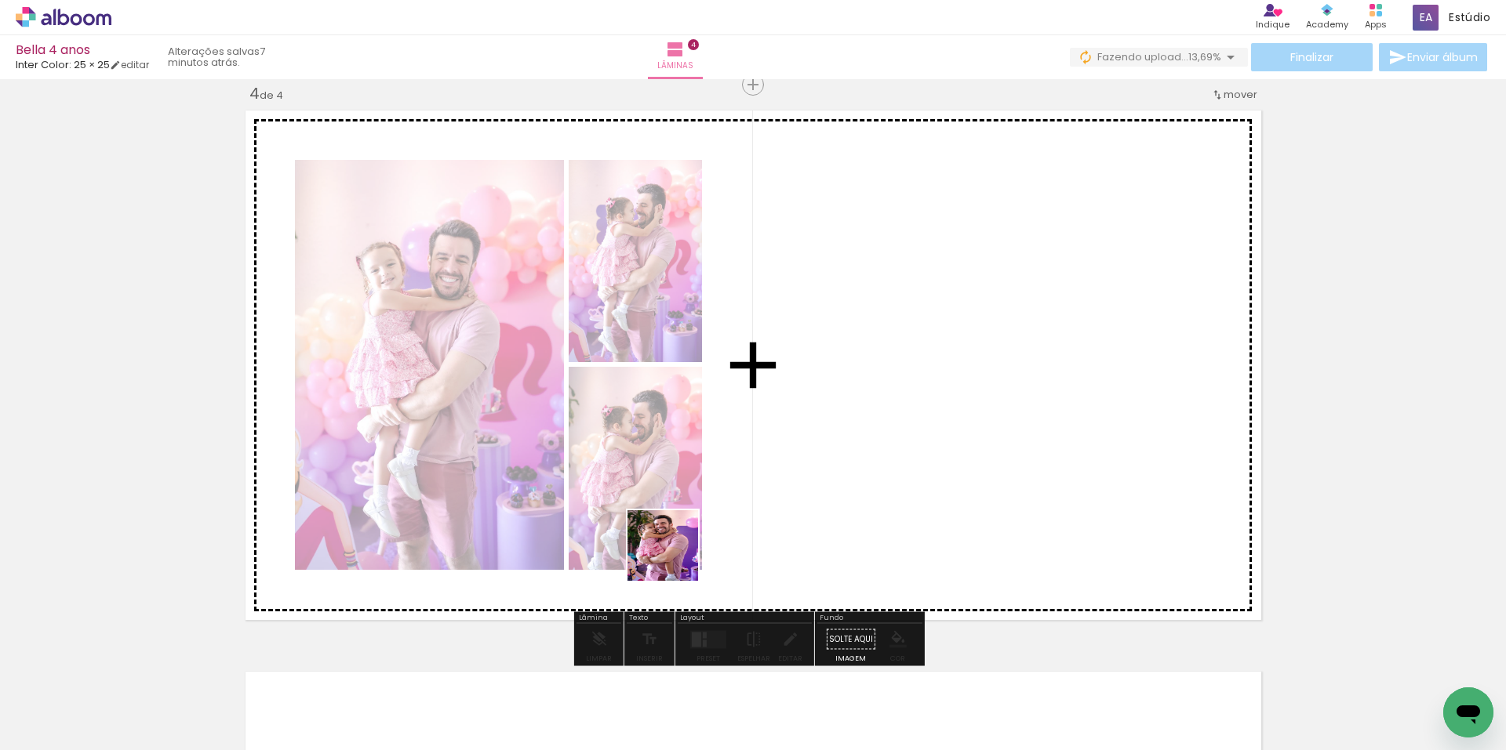
drag, startPoint x: 643, startPoint y: 724, endPoint x: 716, endPoint y: 634, distance: 115.4
click at [681, 531] on quentale-workspace at bounding box center [753, 375] width 1506 height 750
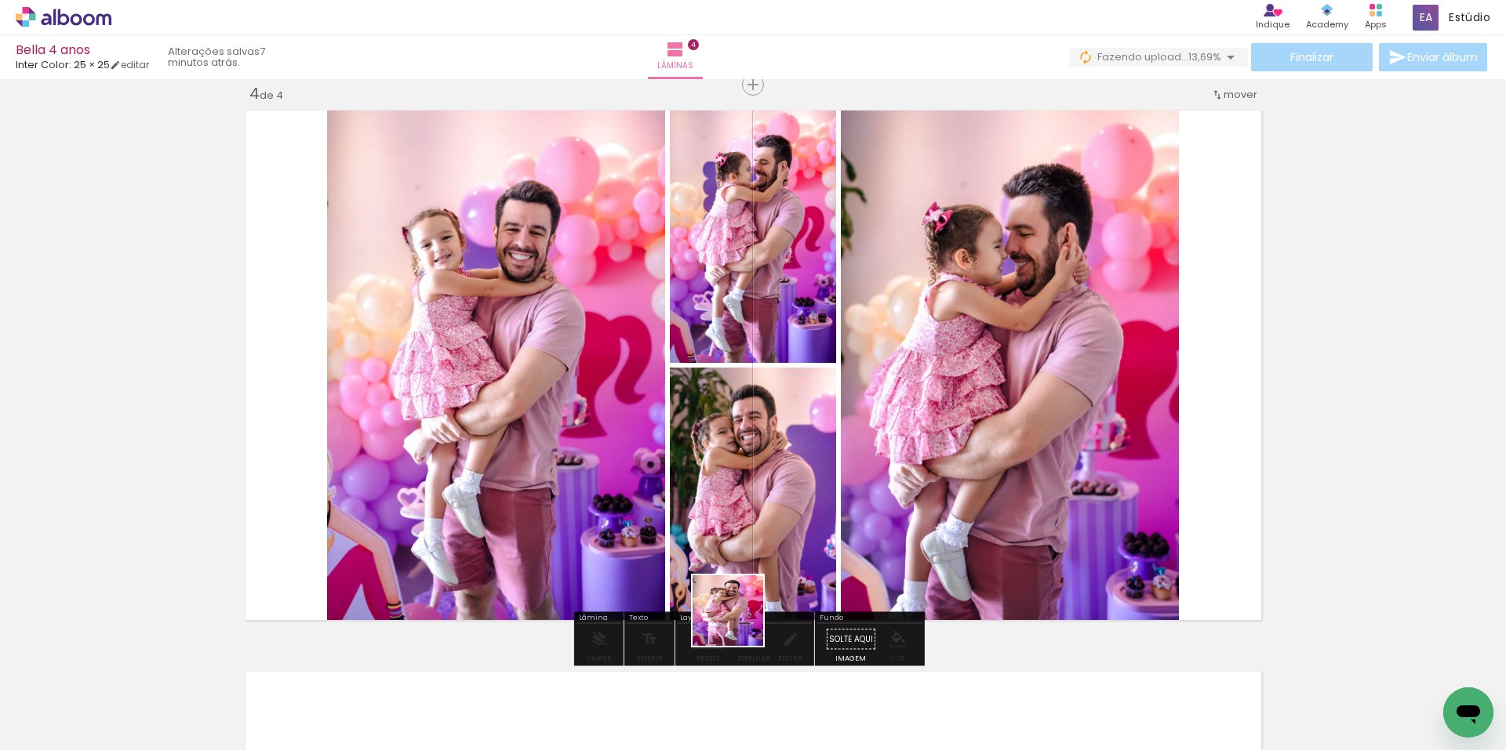
drag, startPoint x: 728, startPoint y: 680, endPoint x: 819, endPoint y: 647, distance: 96.7
click at [757, 532] on quentale-workspace at bounding box center [753, 375] width 1506 height 750
